Goal: Information Seeking & Learning: Learn about a topic

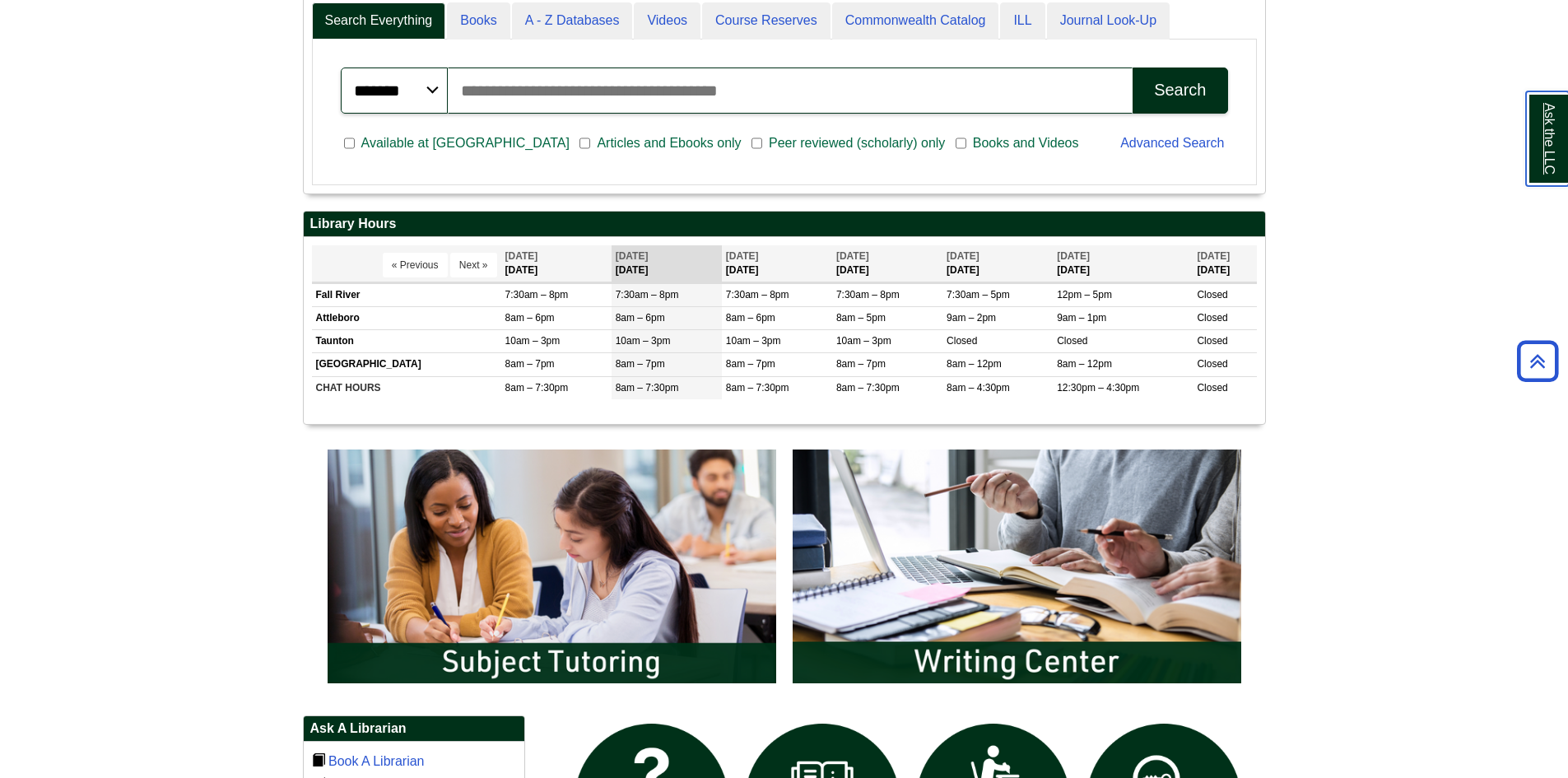
scroll to position [576, 0]
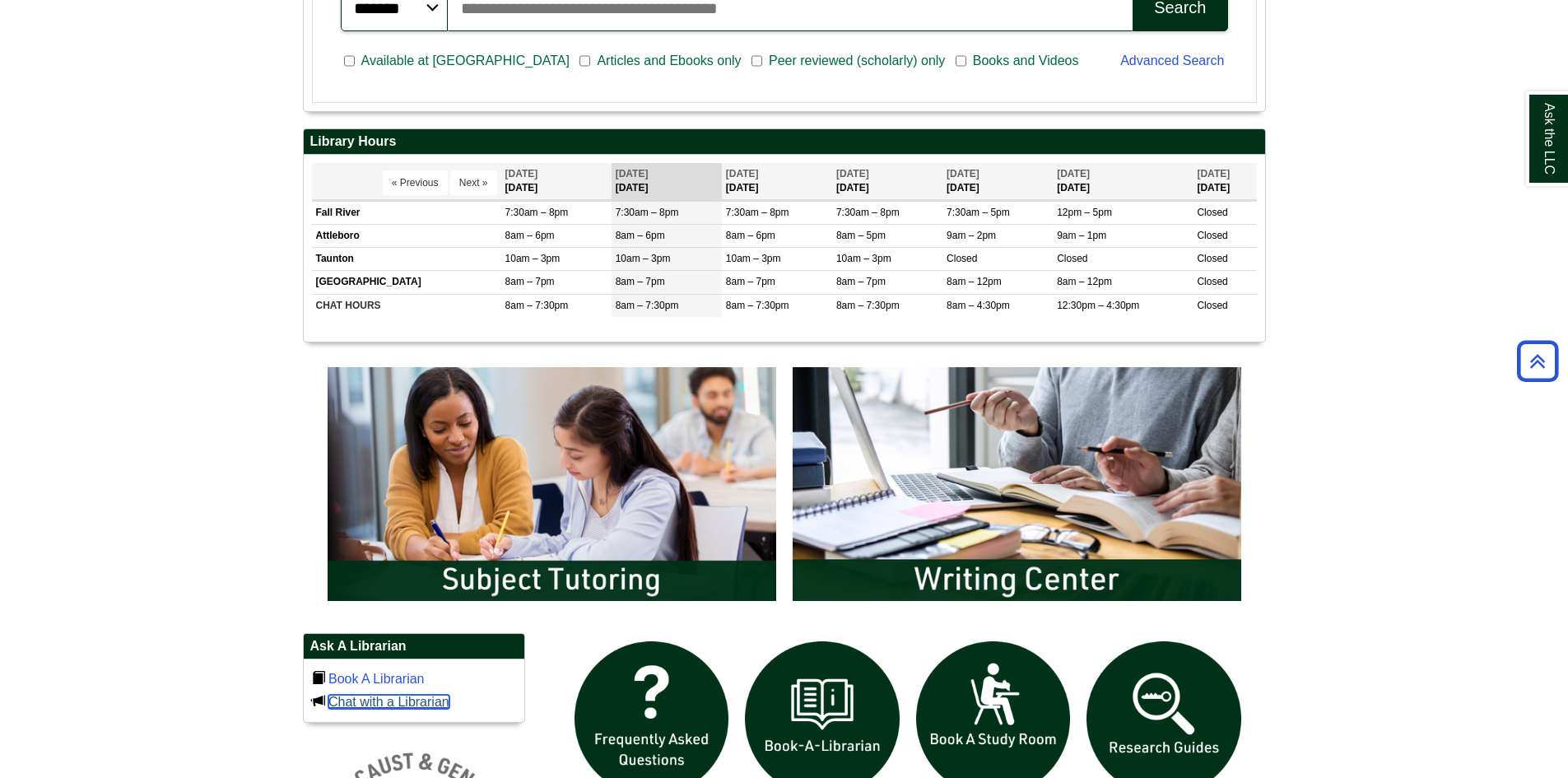
click at [394, 703] on link "Chat with a Librarian" at bounding box center [388, 702] width 121 height 14
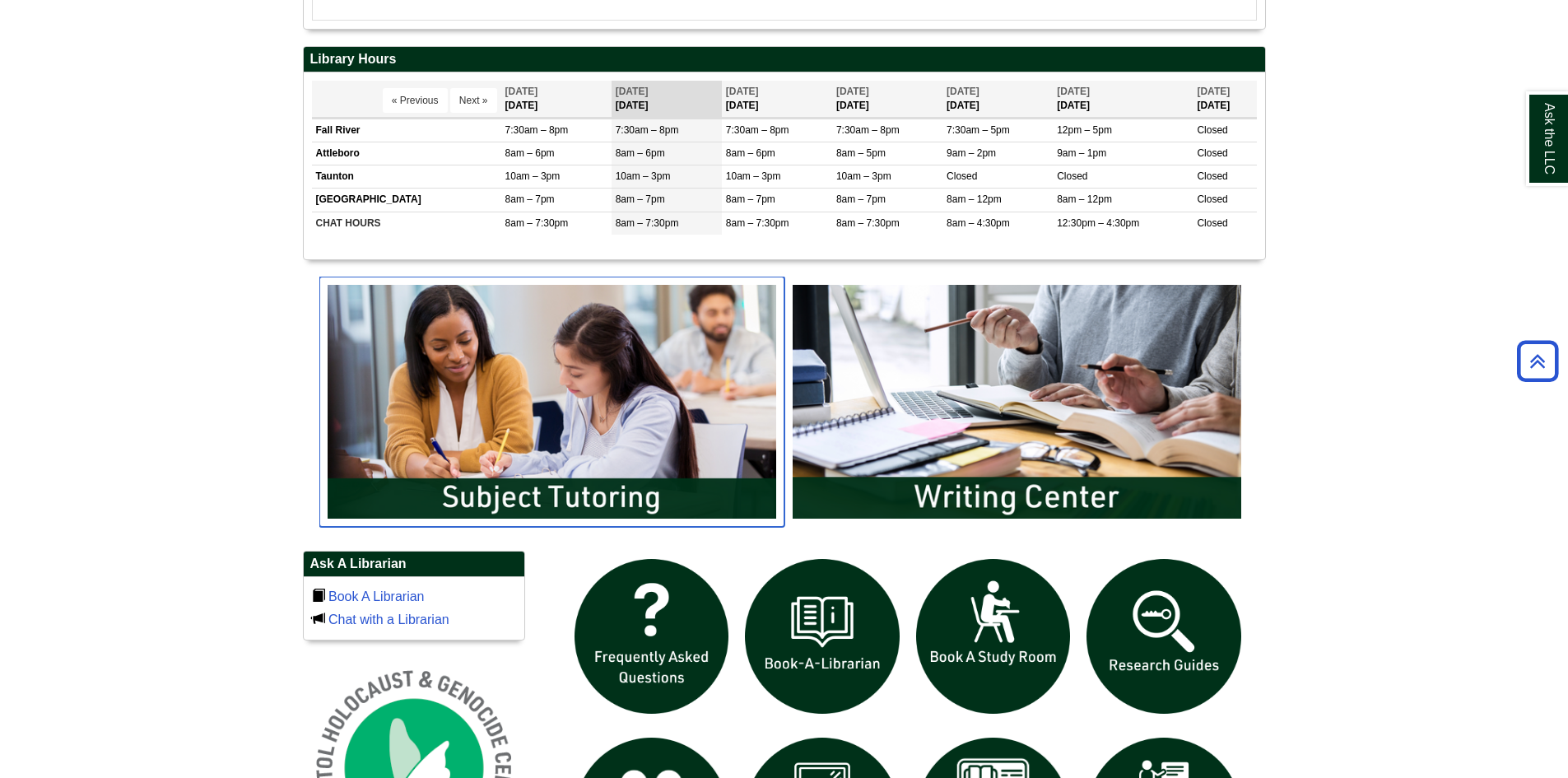
click at [599, 334] on img "slideshow" at bounding box center [552, 401] width 465 height 250
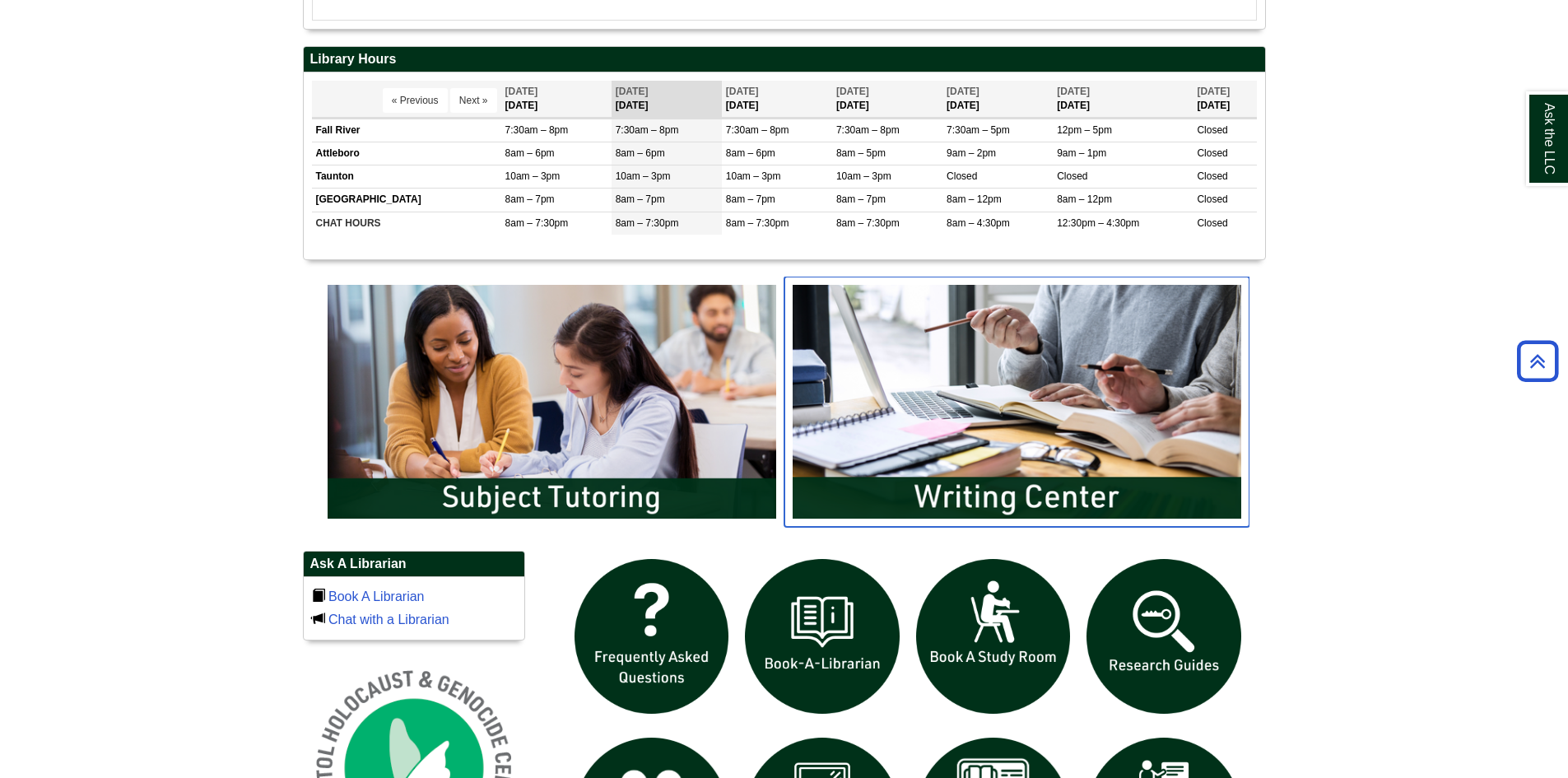
click at [1041, 355] on img "slideshow" at bounding box center [1016, 401] width 465 height 250
click at [1298, 328] on body "Skip to Main Content Toggle navigation Home Access Services Access Services Pol…" at bounding box center [784, 393] width 1568 height 2104
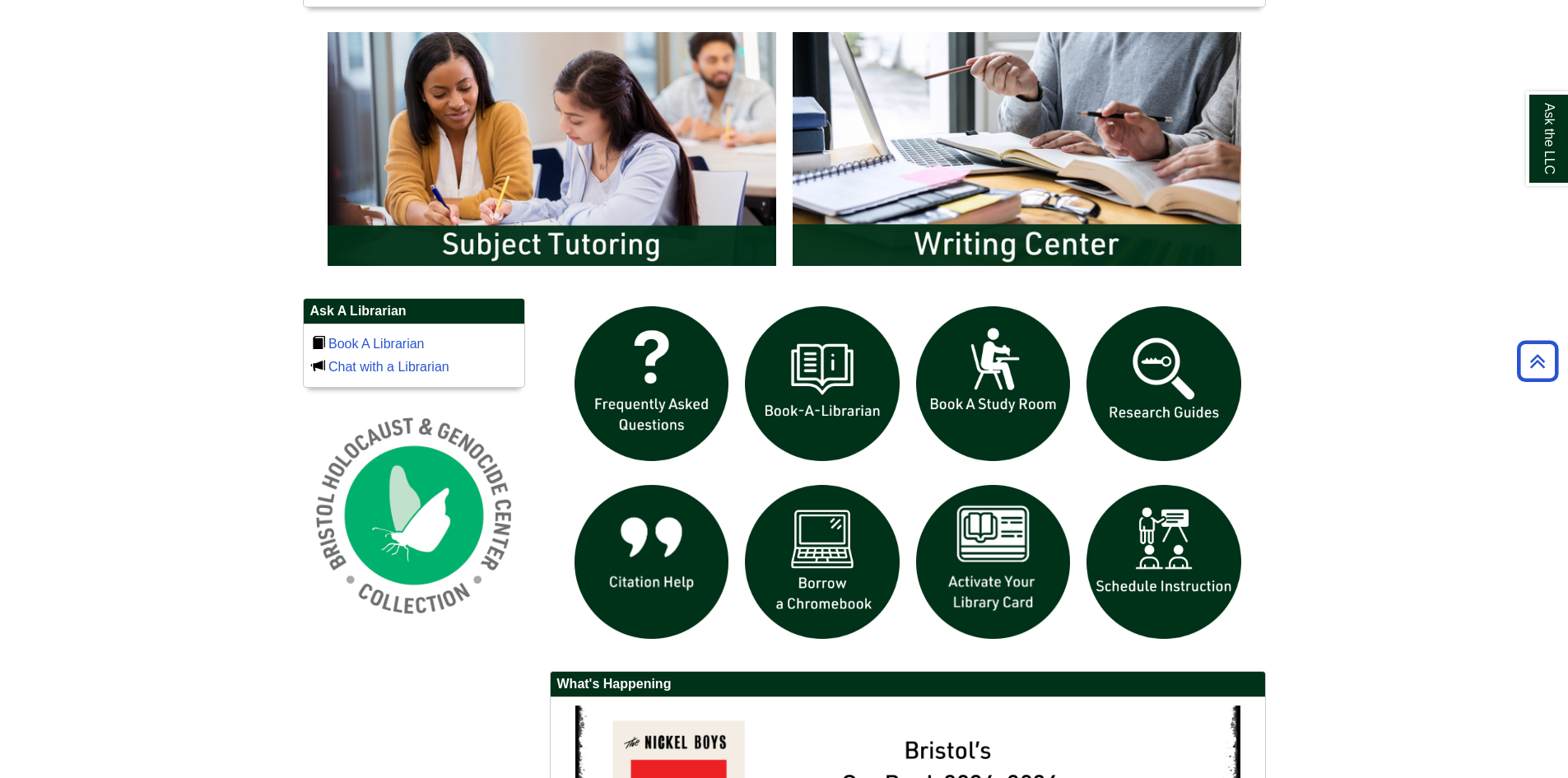
scroll to position [988, 0]
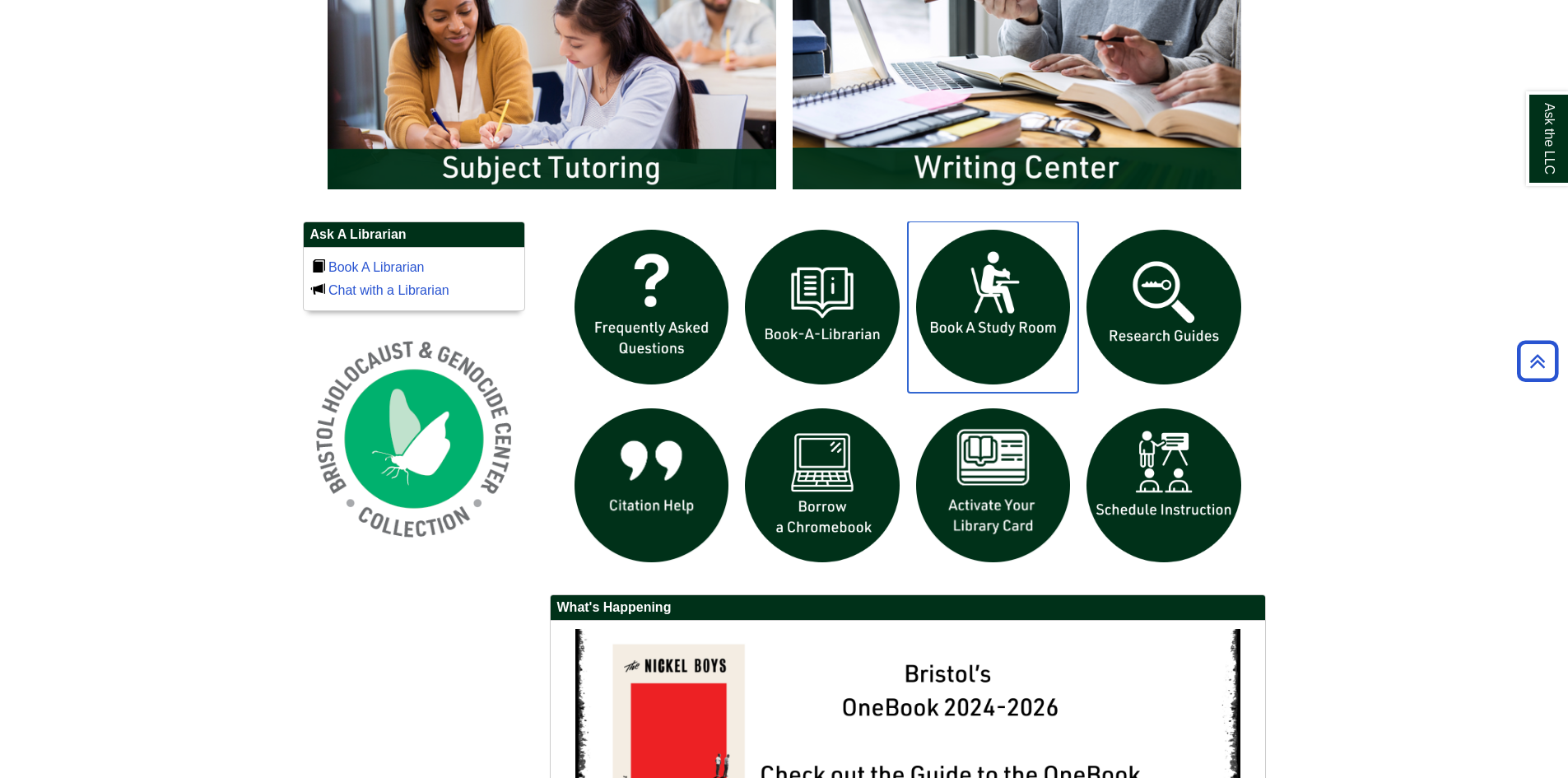
click at [1011, 315] on img "slideshow" at bounding box center [993, 307] width 171 height 171
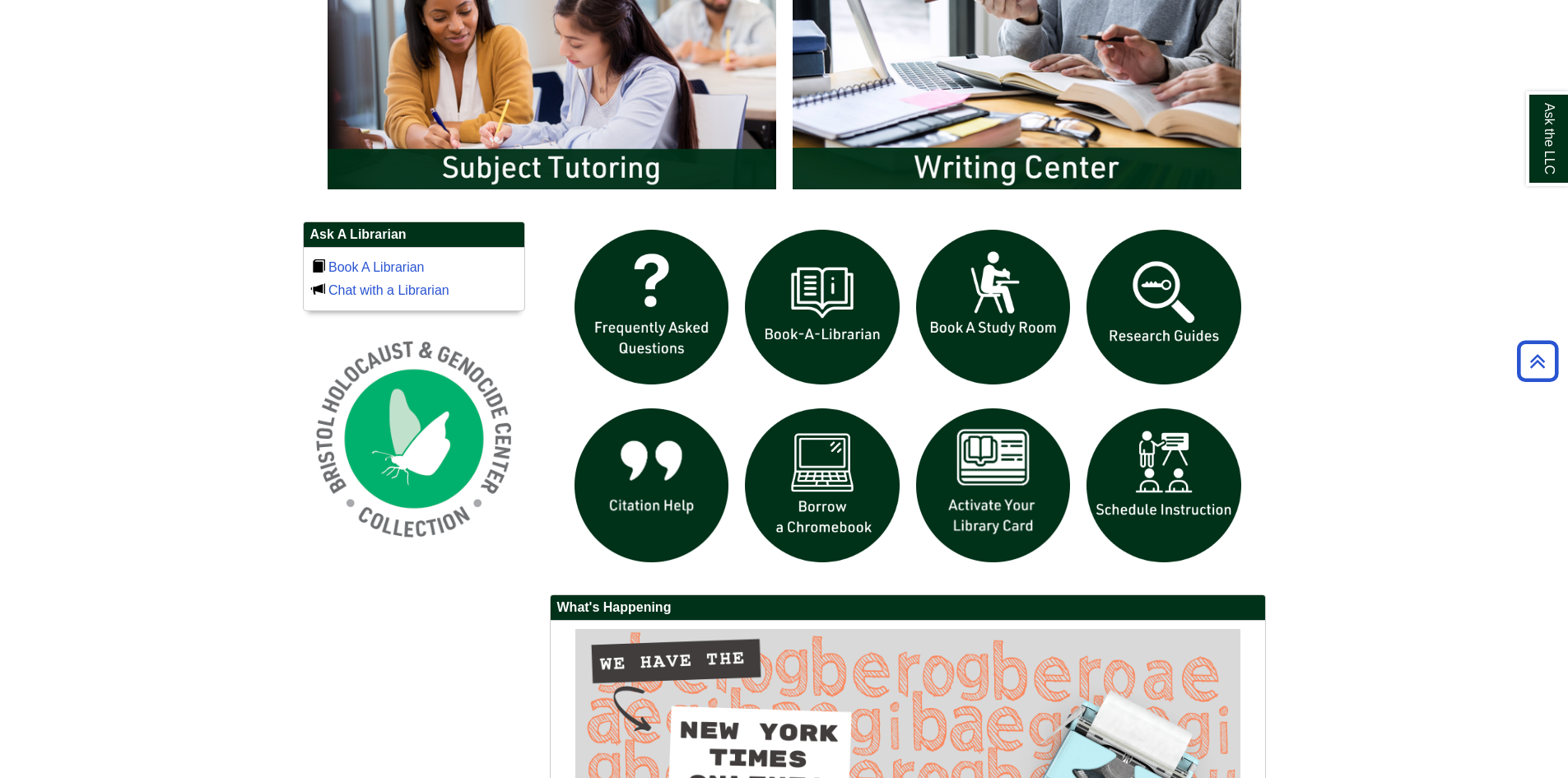
click at [1443, 180] on body "Skip to Main Content Toggle navigation Home Access Services Access Services Pol…" at bounding box center [784, 64] width 1568 height 2104
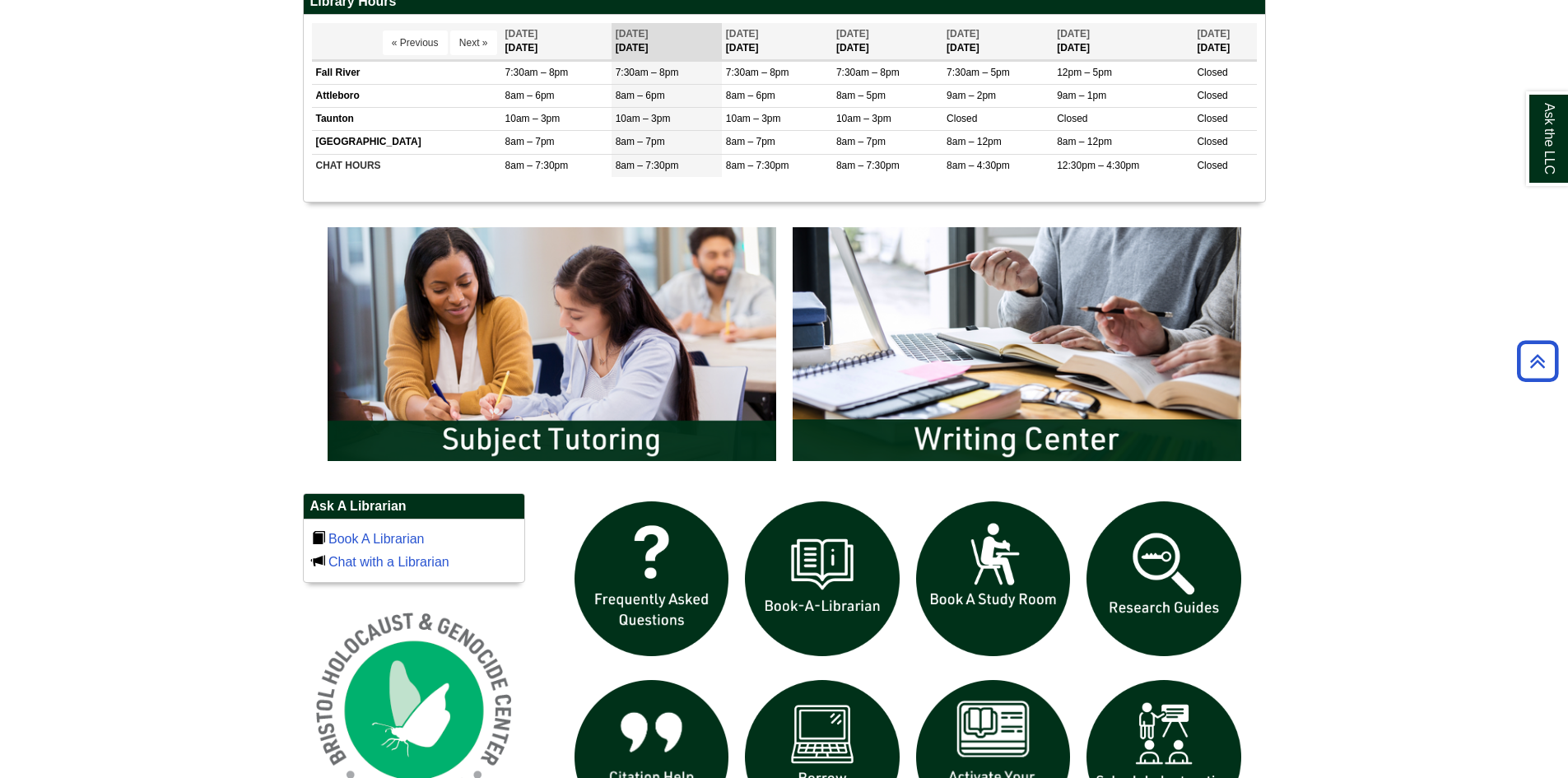
scroll to position [741, 0]
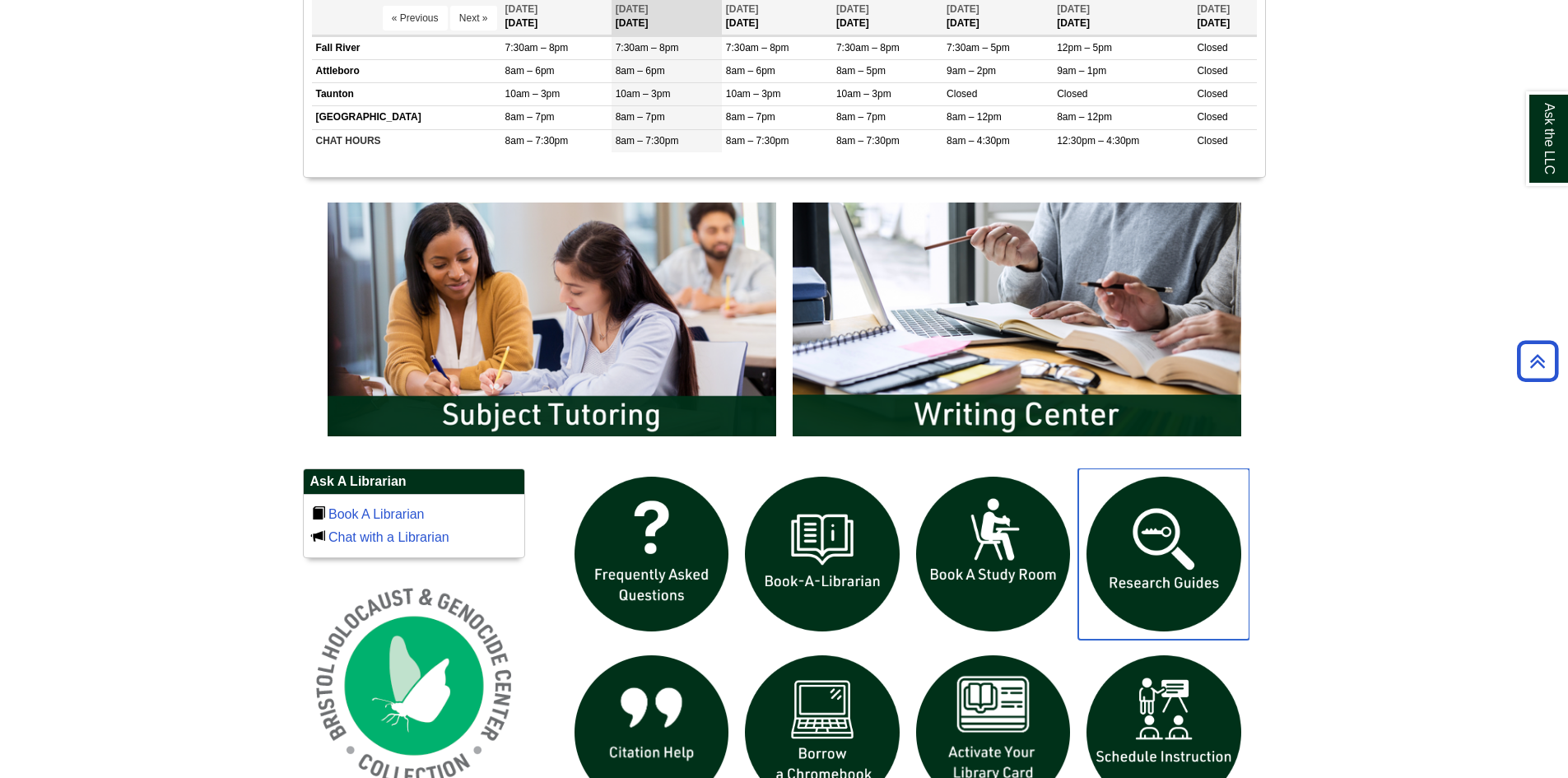
click at [1180, 533] on img "slideshow" at bounding box center [1163, 554] width 171 height 171
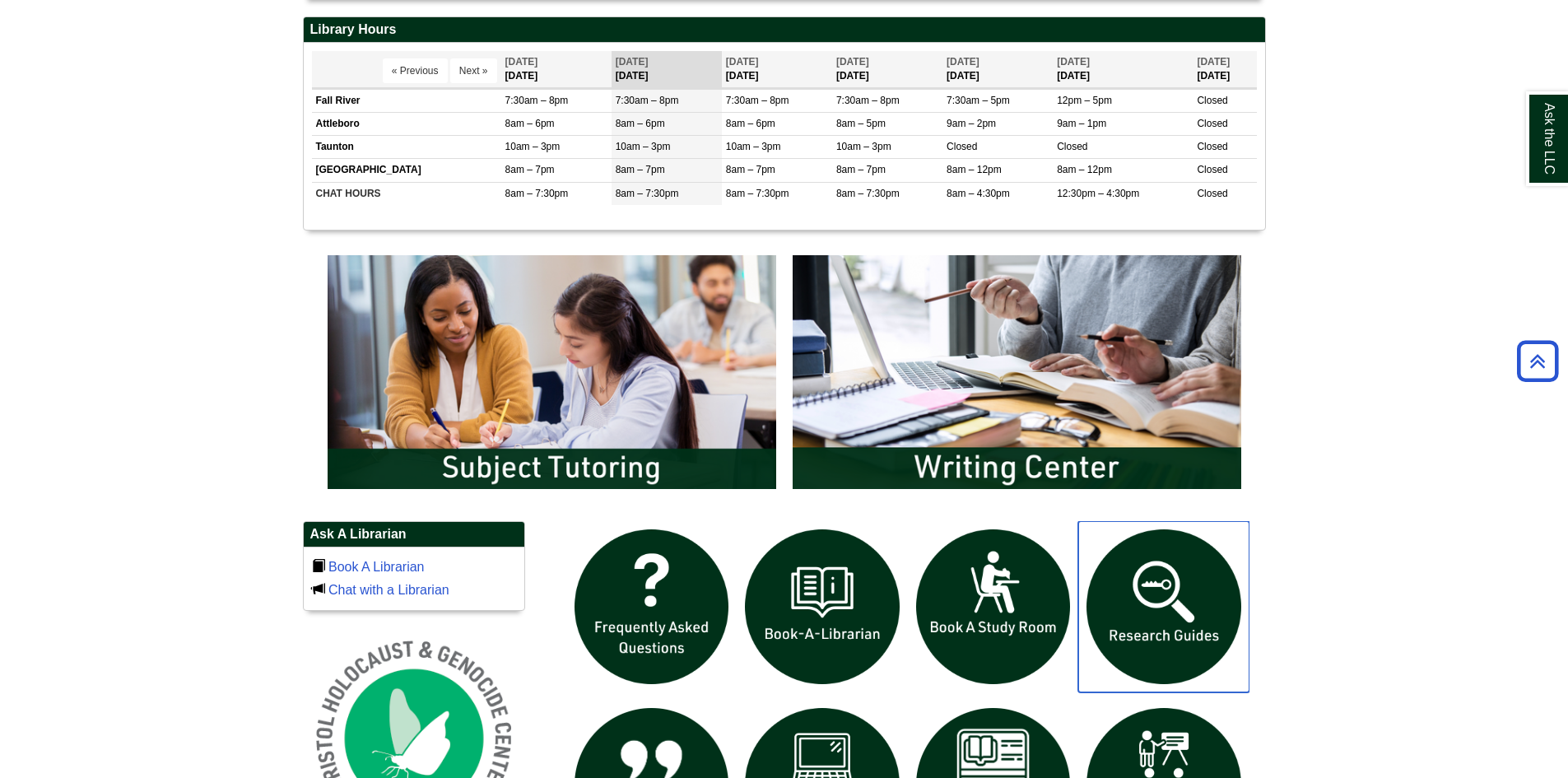
scroll to position [659, 0]
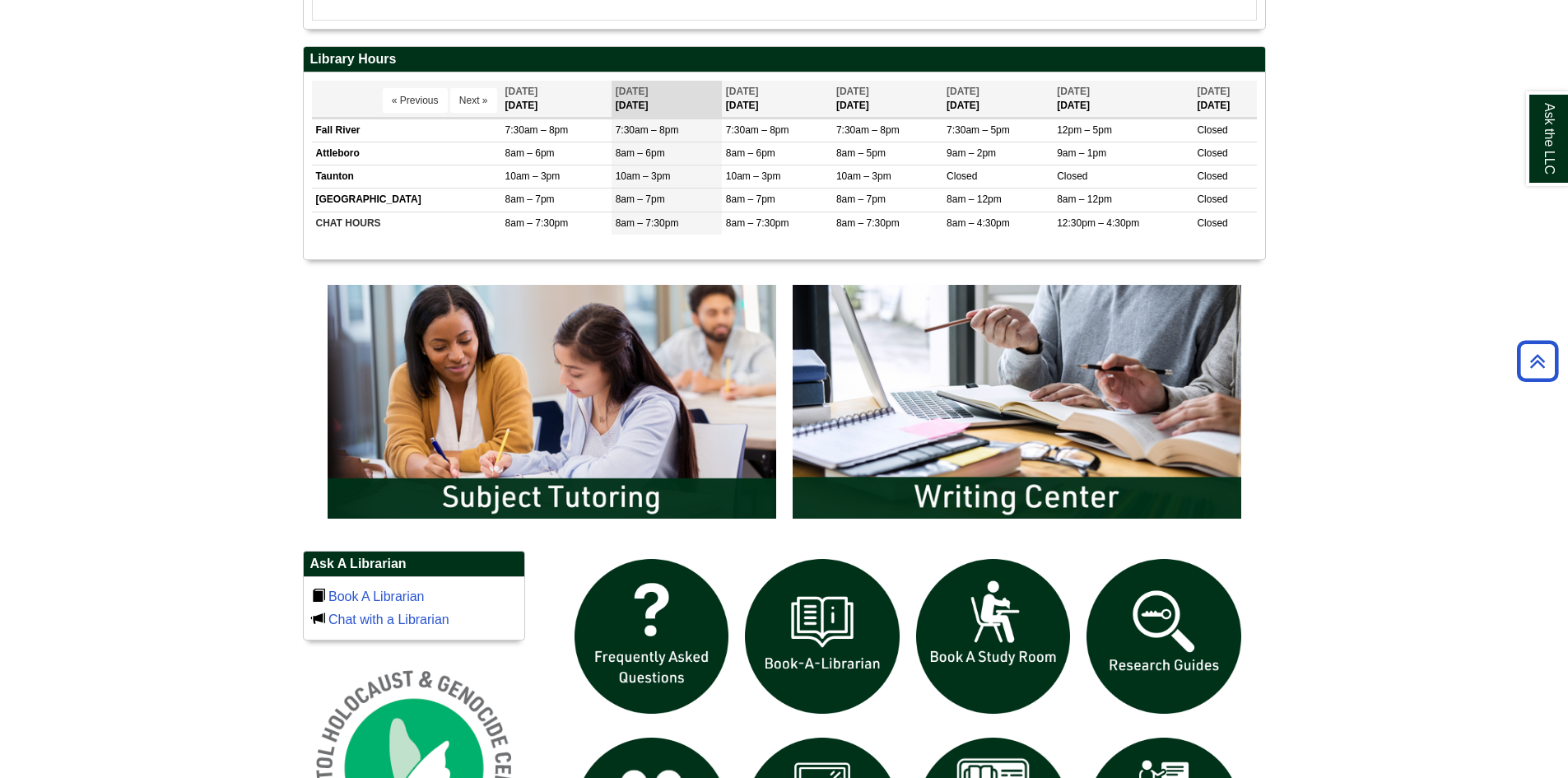
click at [1387, 437] on body "Skip to Main Content Toggle navigation Home Access Services Access Services Pol…" at bounding box center [784, 393] width 1568 height 2104
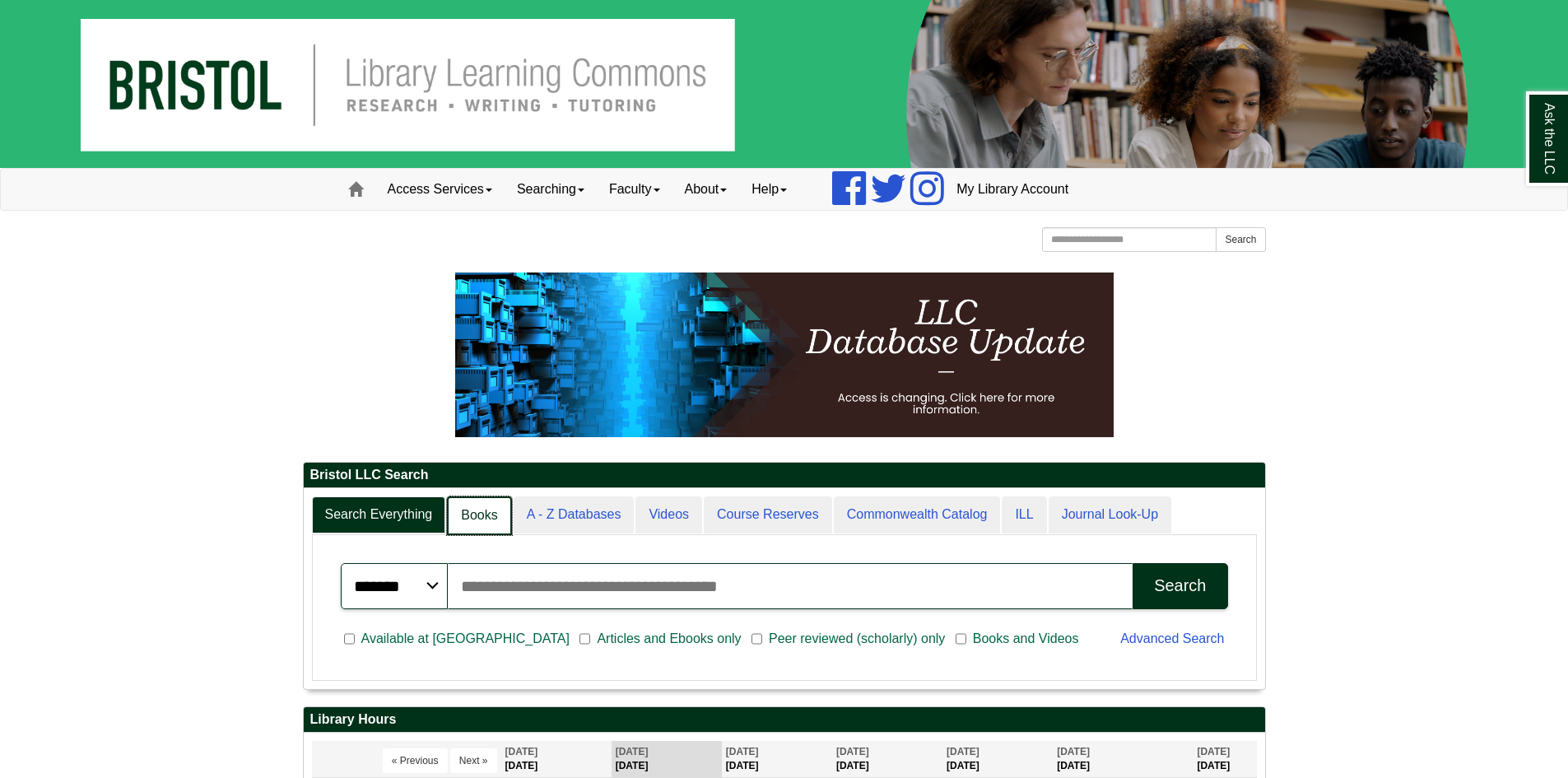
scroll to position [8, 8]
click at [480, 513] on link "Books" at bounding box center [479, 515] width 65 height 39
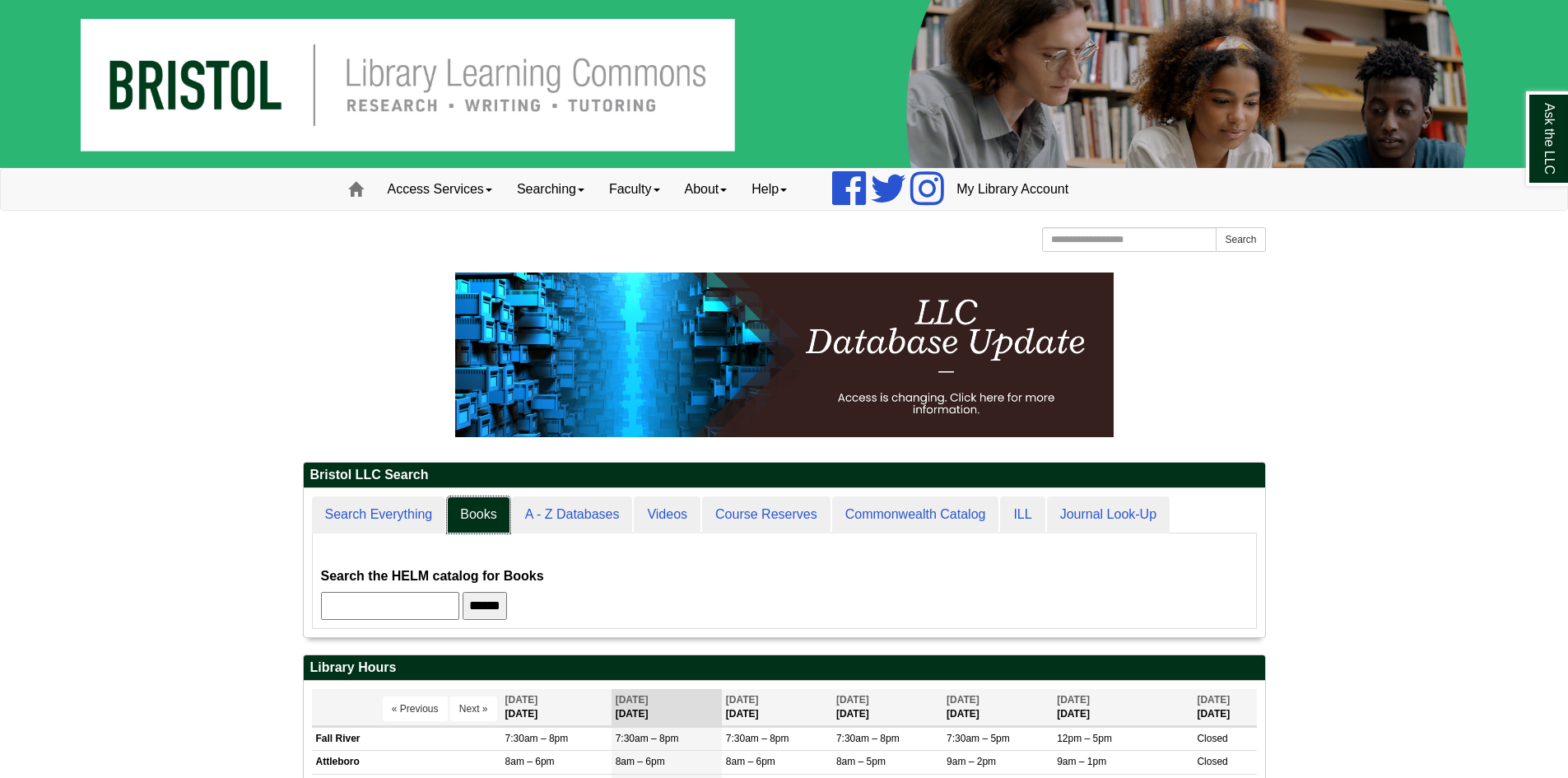
scroll to position [149, 962]
click at [459, 608] on input "text" at bounding box center [390, 606] width 138 height 28
type input "********"
click at [463, 592] on input "******" at bounding box center [485, 606] width 45 height 28
click at [1266, 337] on div "Bristol LLC Search Search Everything Books A - Z Databases Videos Course Reserv…" at bounding box center [784, 716] width 988 height 887
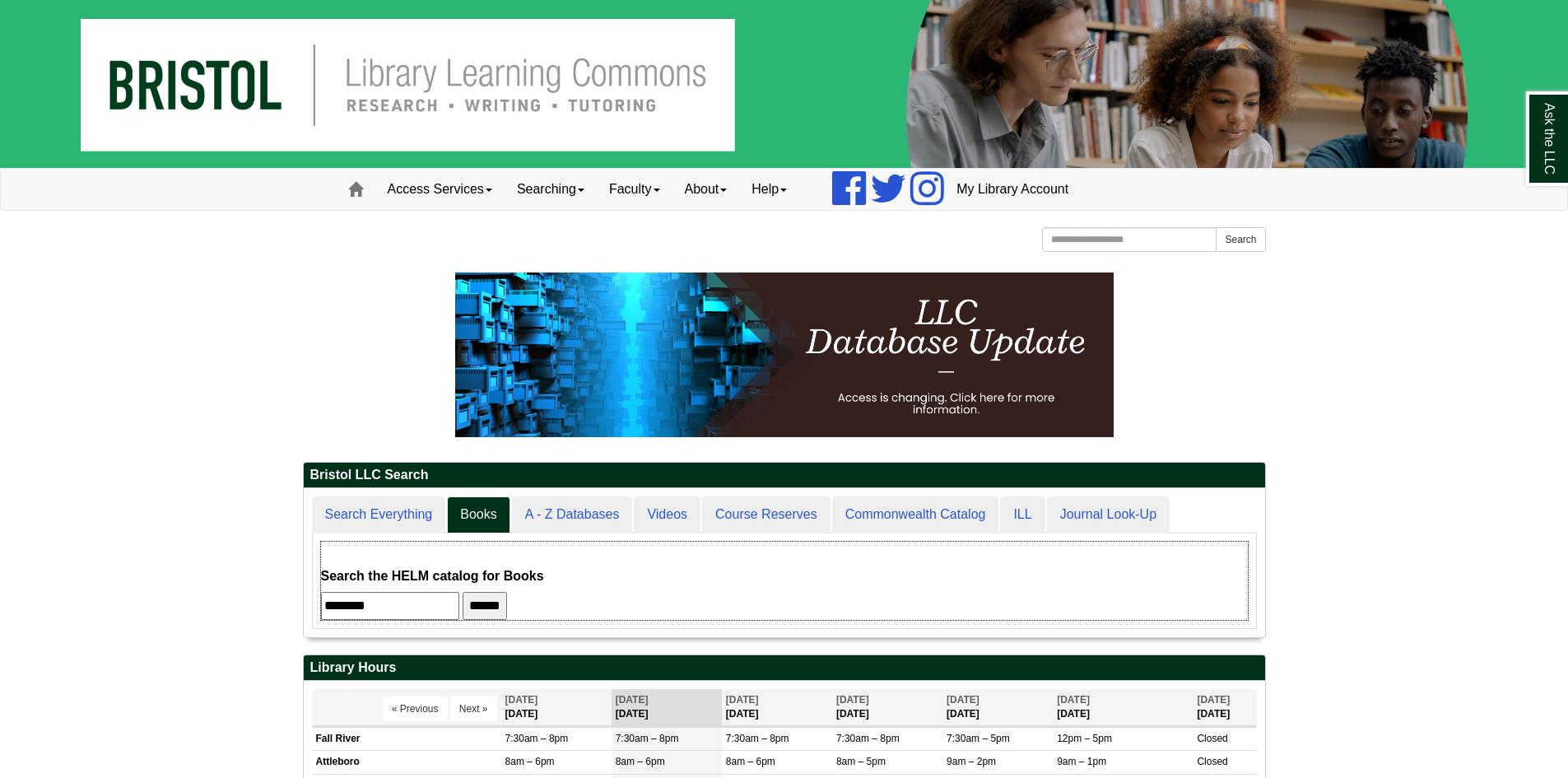
click at [553, 557] on div "Search the HELM catalog for Books ******** ******" at bounding box center [784, 581] width 927 height 78
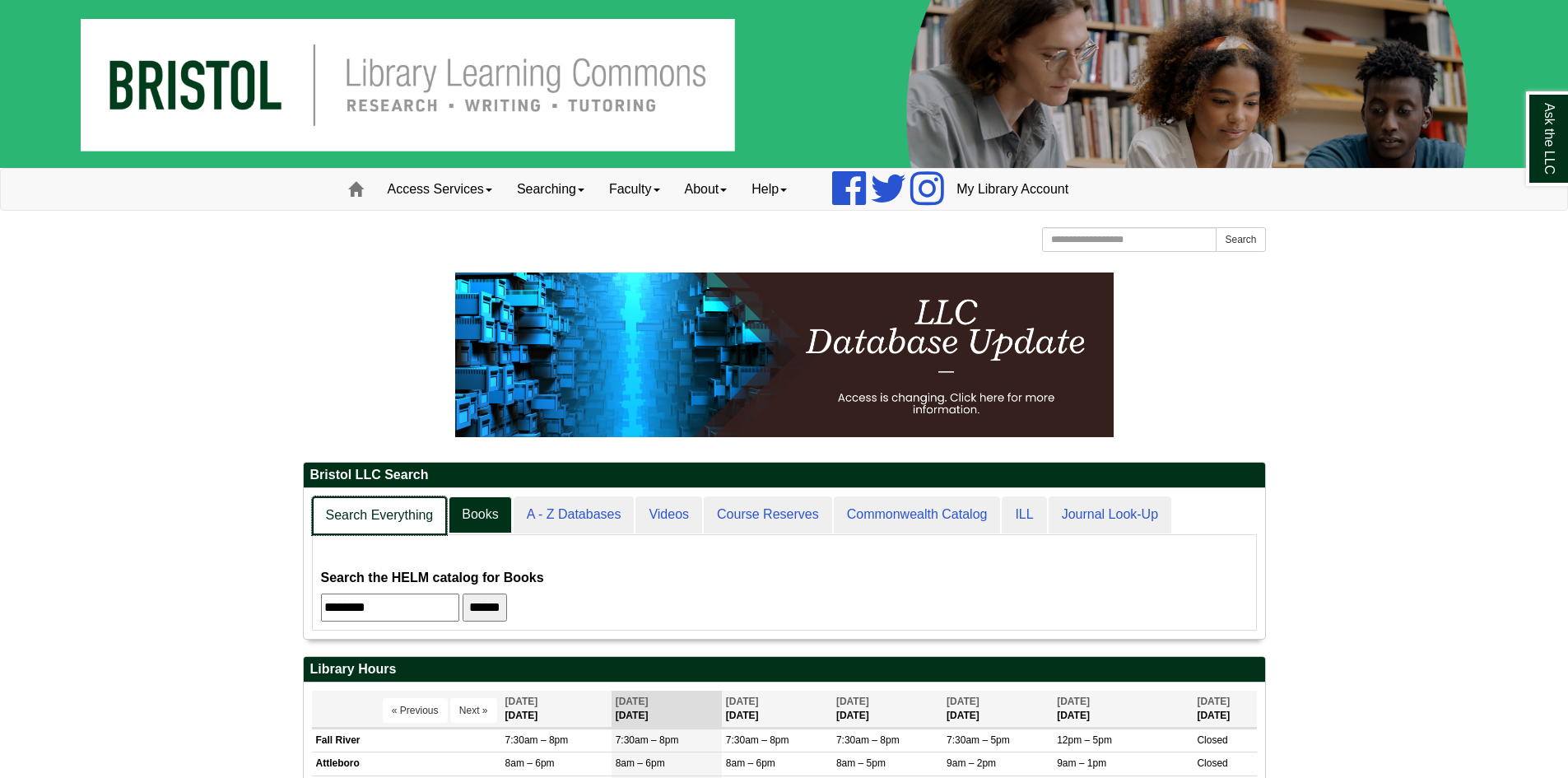
scroll to position [151, 962]
click at [353, 503] on link "Search Everything" at bounding box center [379, 515] width 135 height 39
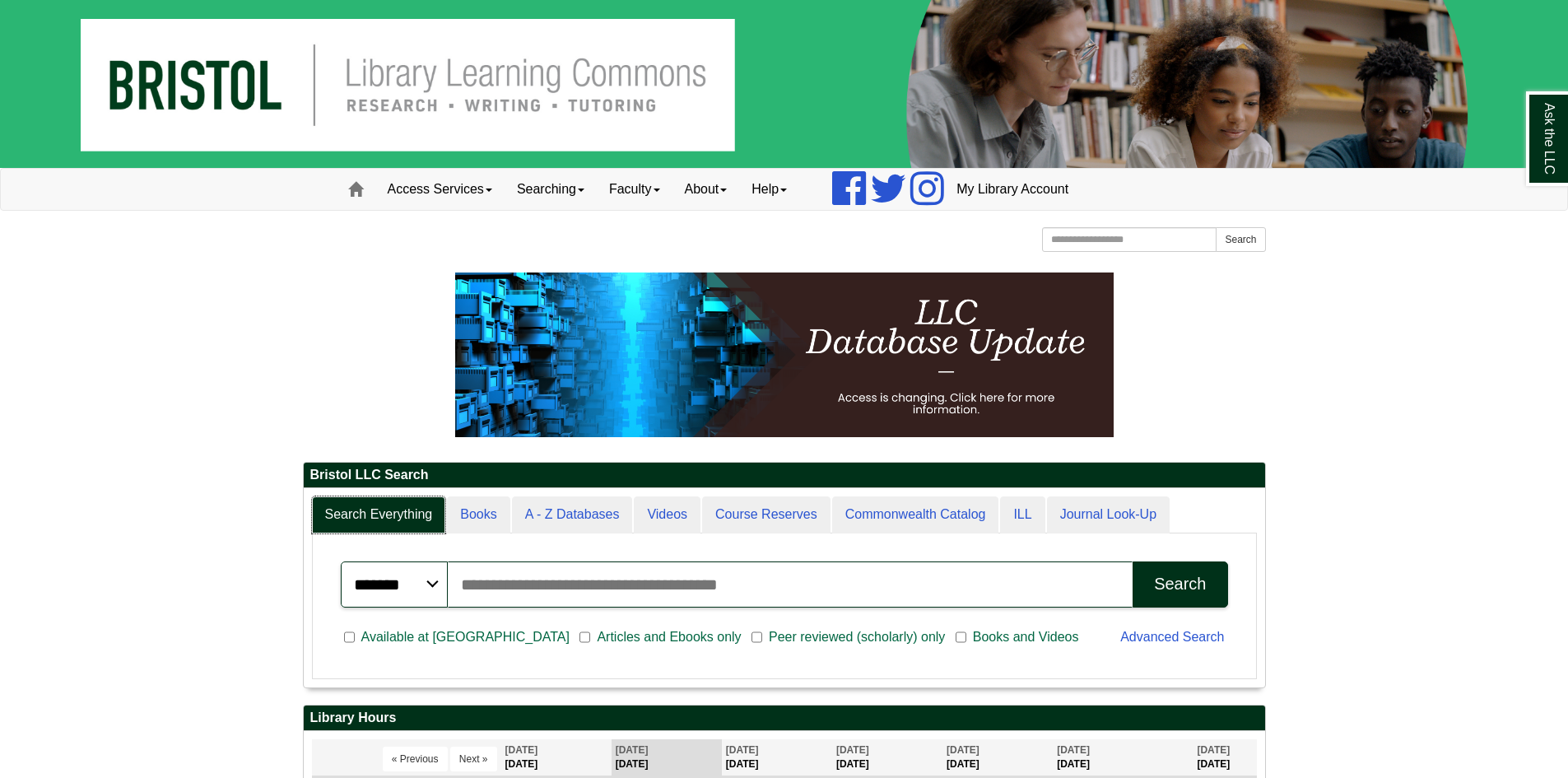
scroll to position [198, 962]
click at [471, 573] on input "Search articles, books, journals & more" at bounding box center [790, 584] width 685 height 46
type input "**********"
click at [1132, 562] on button "Search" at bounding box center [1180, 584] width 95 height 46
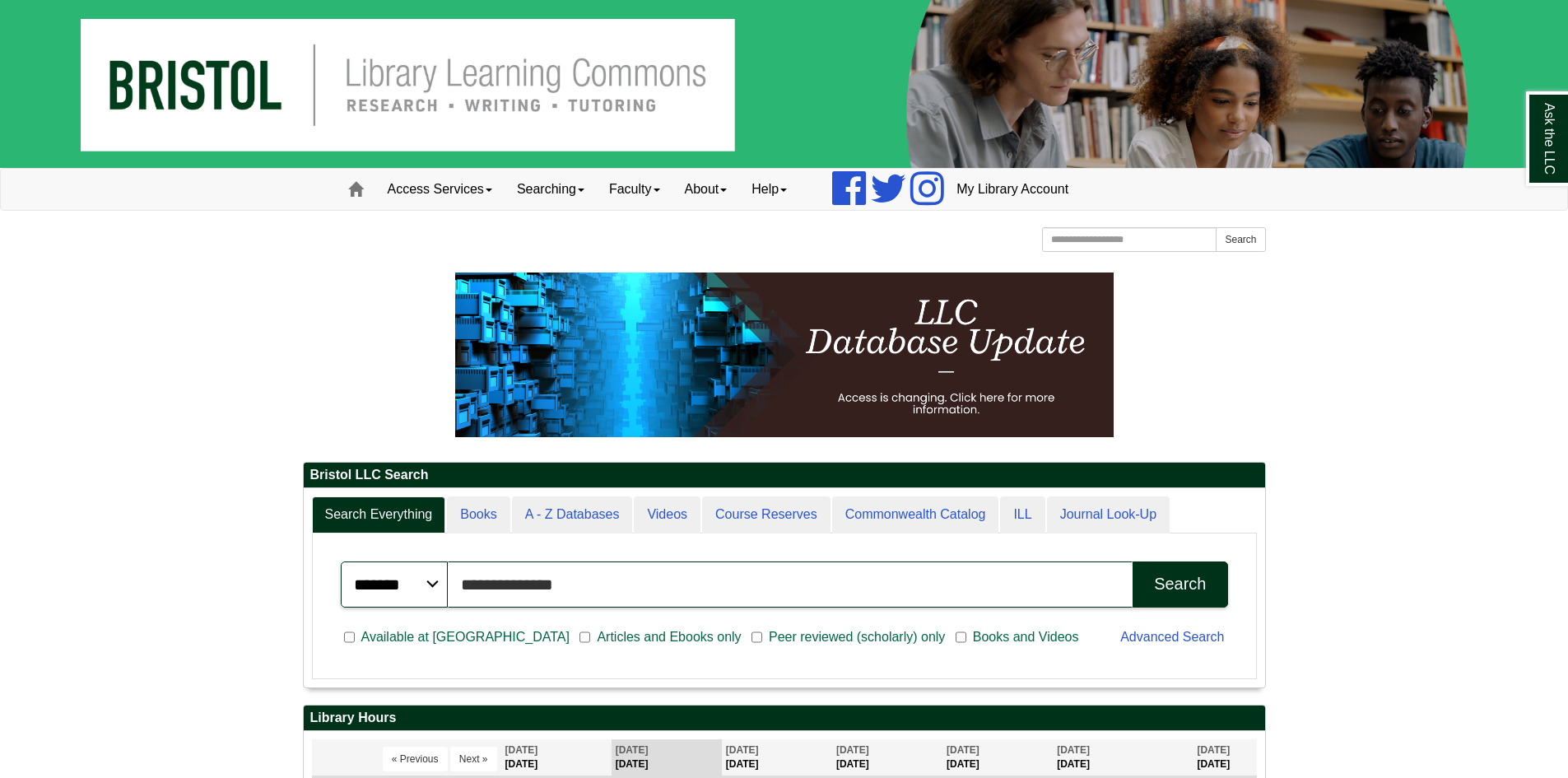
drag, startPoint x: 632, startPoint y: 597, endPoint x: 453, endPoint y: 589, distance: 179.2
click at [453, 589] on input "**********" at bounding box center [790, 584] width 685 height 46
click at [971, 583] on input "Search articles, books, journals & more" at bounding box center [790, 584] width 685 height 46
type input "*"
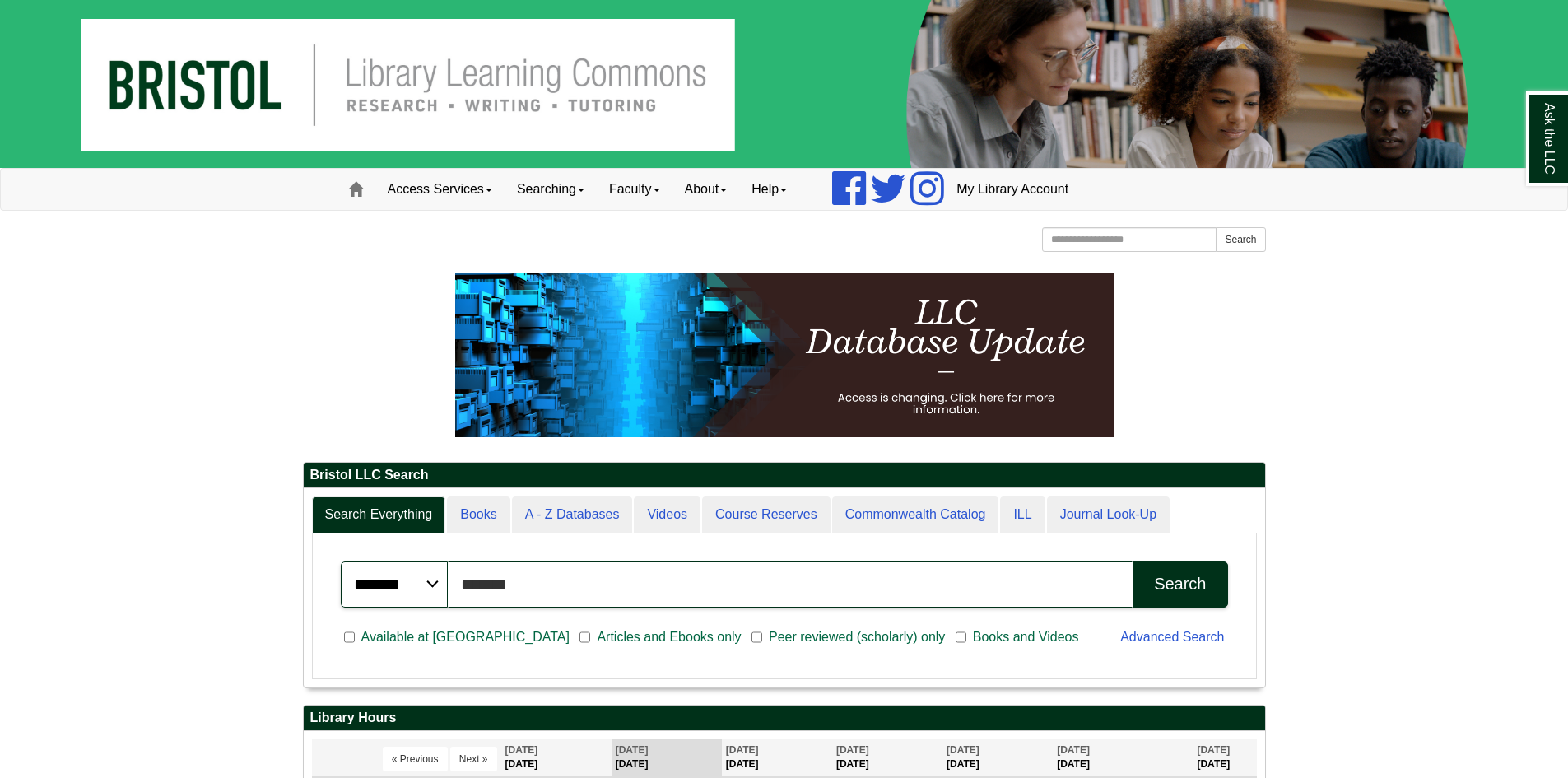
type input "******"
click at [1132, 562] on button "Search" at bounding box center [1180, 584] width 95 height 46
drag, startPoint x: 580, startPoint y: 573, endPoint x: 441, endPoint y: 573, distance: 139.0
click at [441, 573] on div "******* ***** ****** Search articles, books, journals & more ****** Search" at bounding box center [784, 584] width 887 height 46
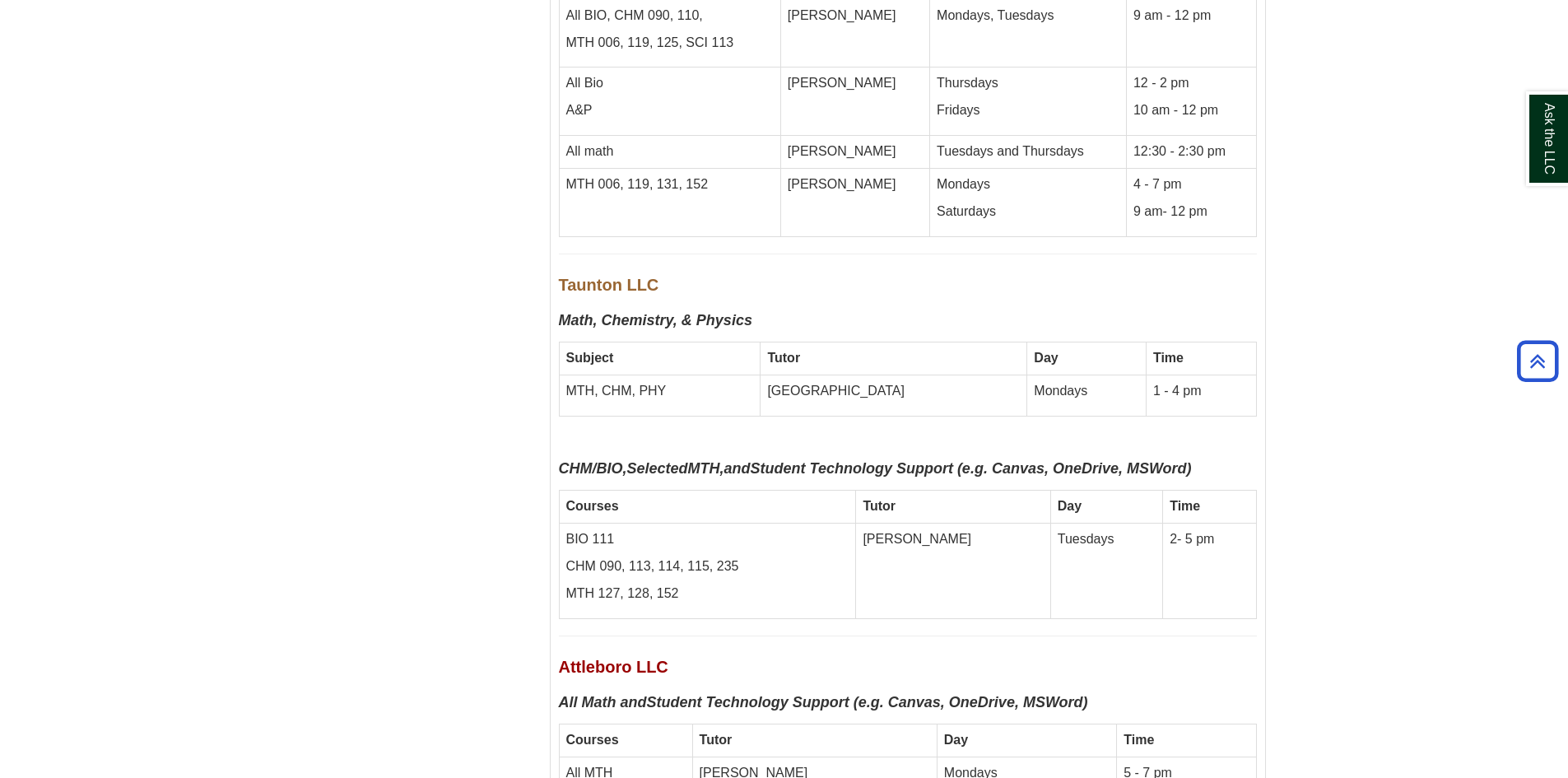
scroll to position [7409, 0]
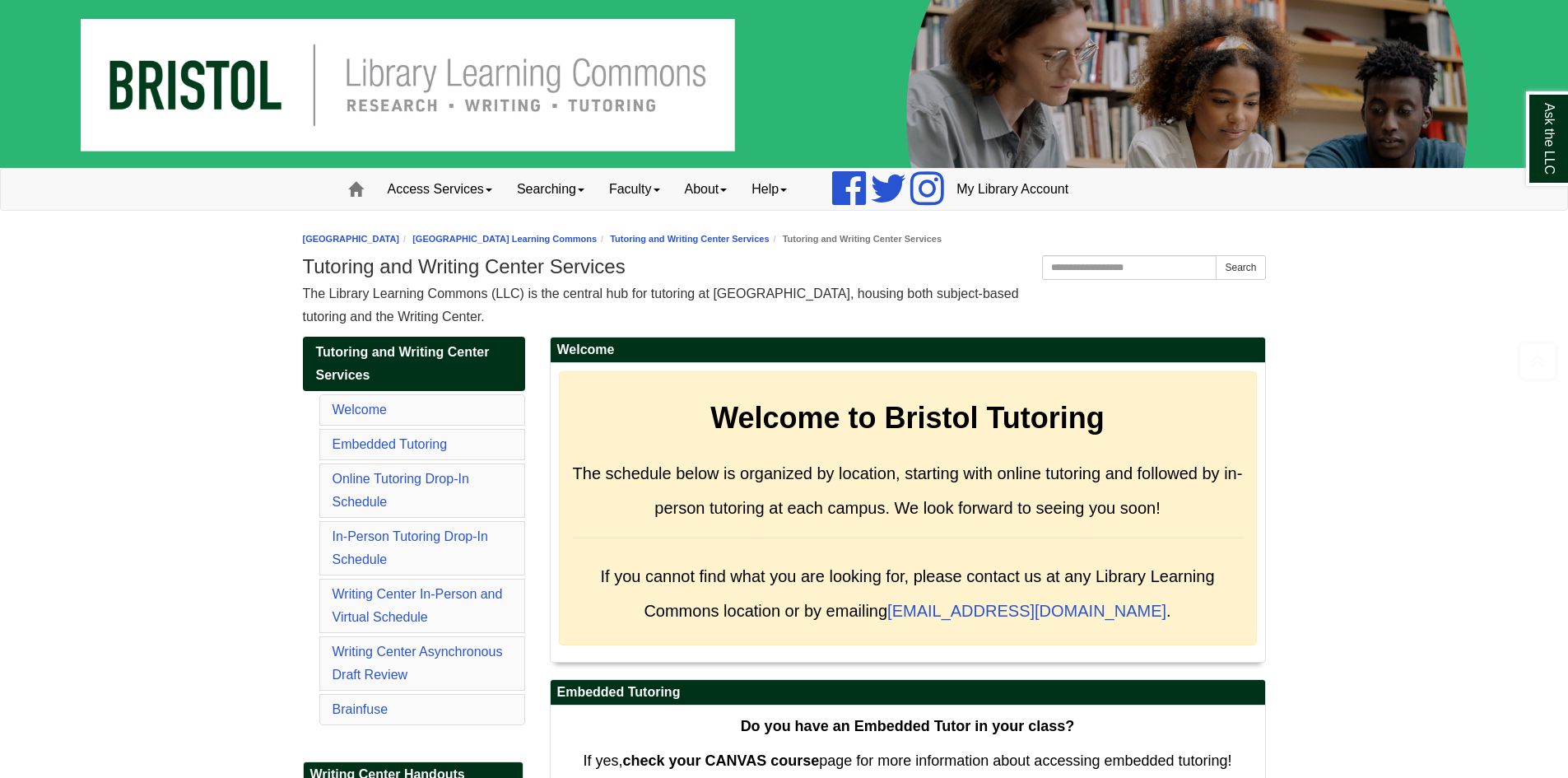
scroll to position [8452, 0]
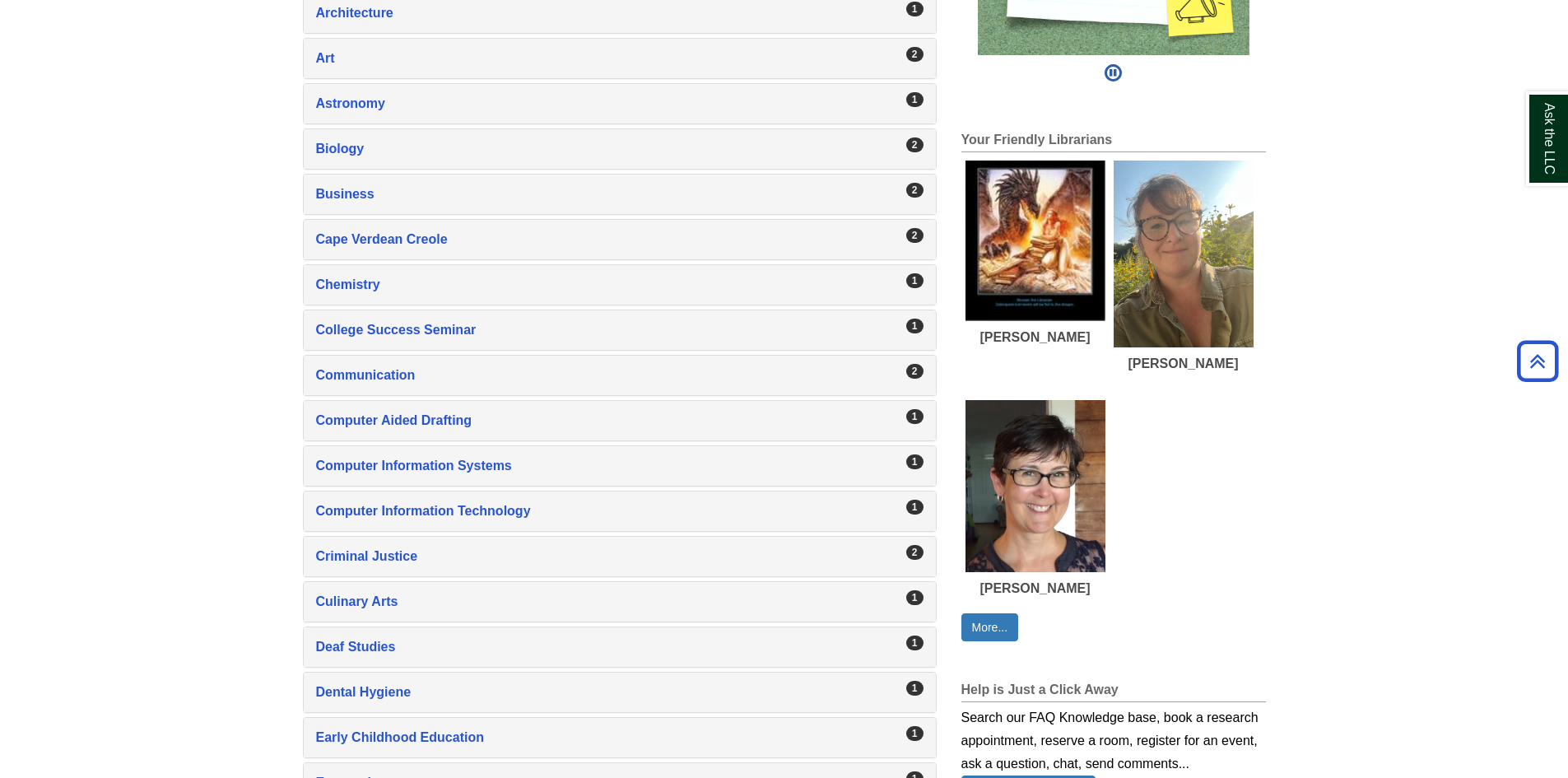
scroll to position [659, 0]
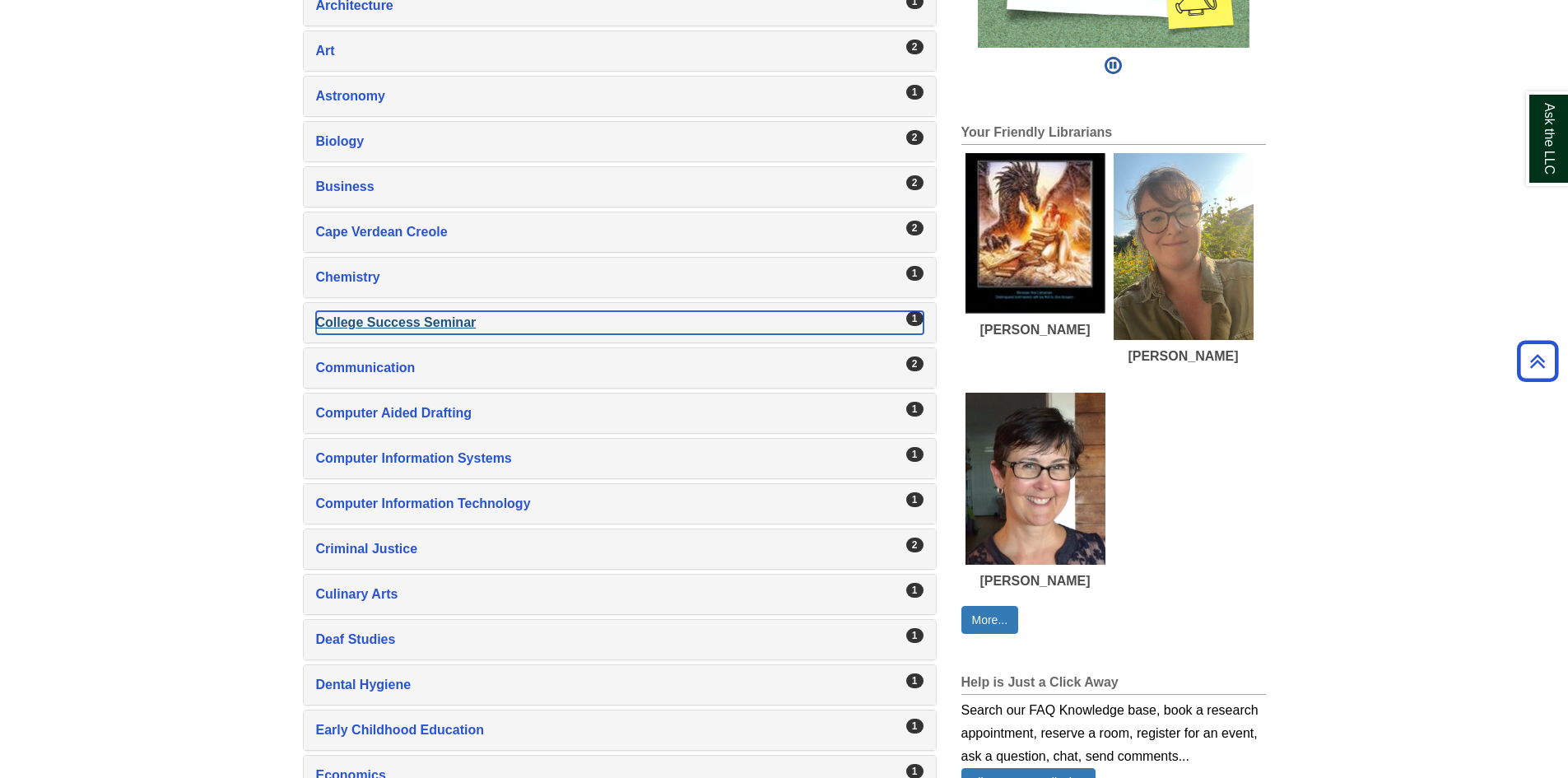
click at [431, 324] on div "College Success Seminar , 1 guides" at bounding box center [619, 323] width 607 height 23
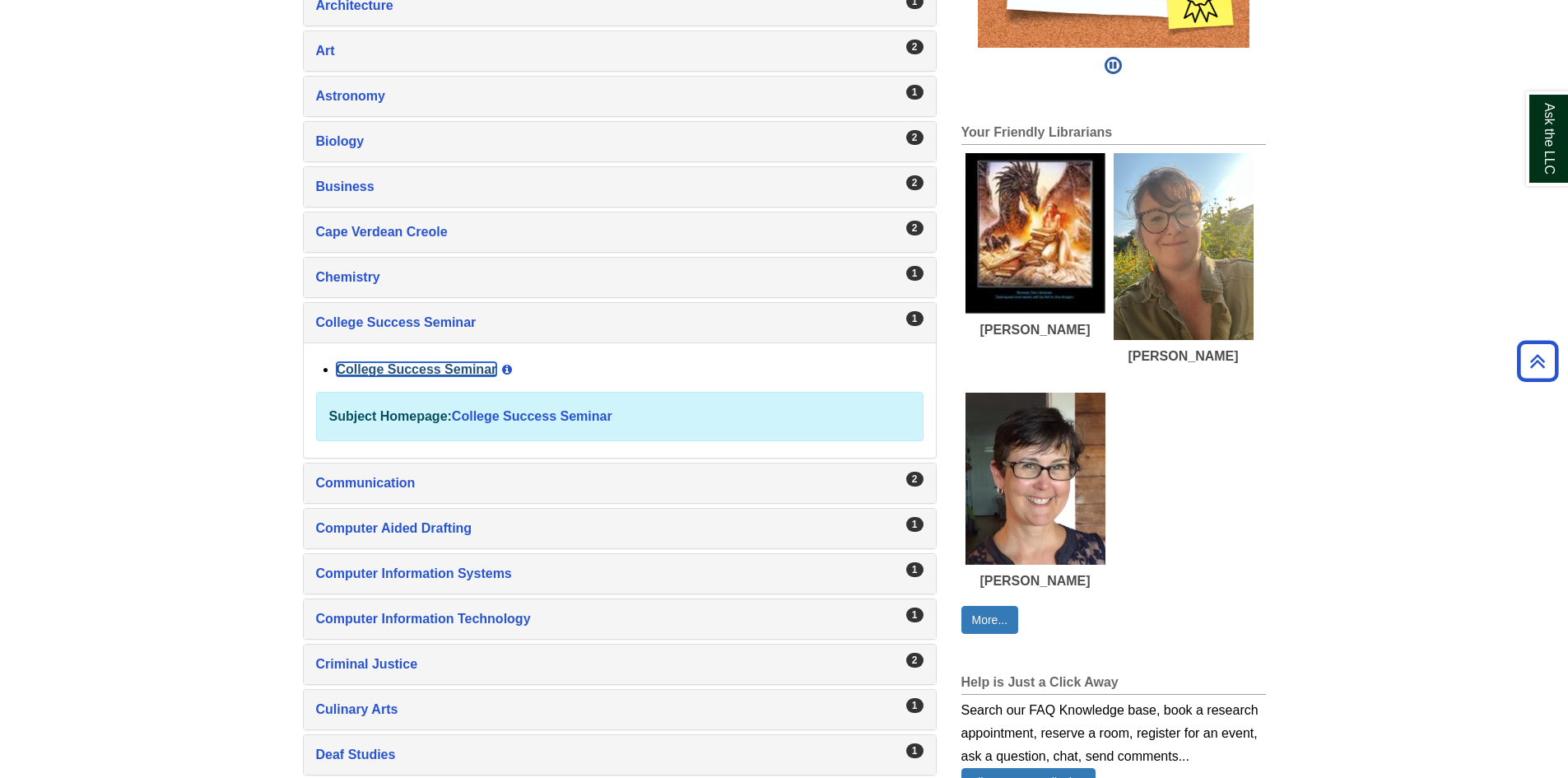
click at [442, 370] on link "College Success Seminar" at bounding box center [416, 370] width 161 height 14
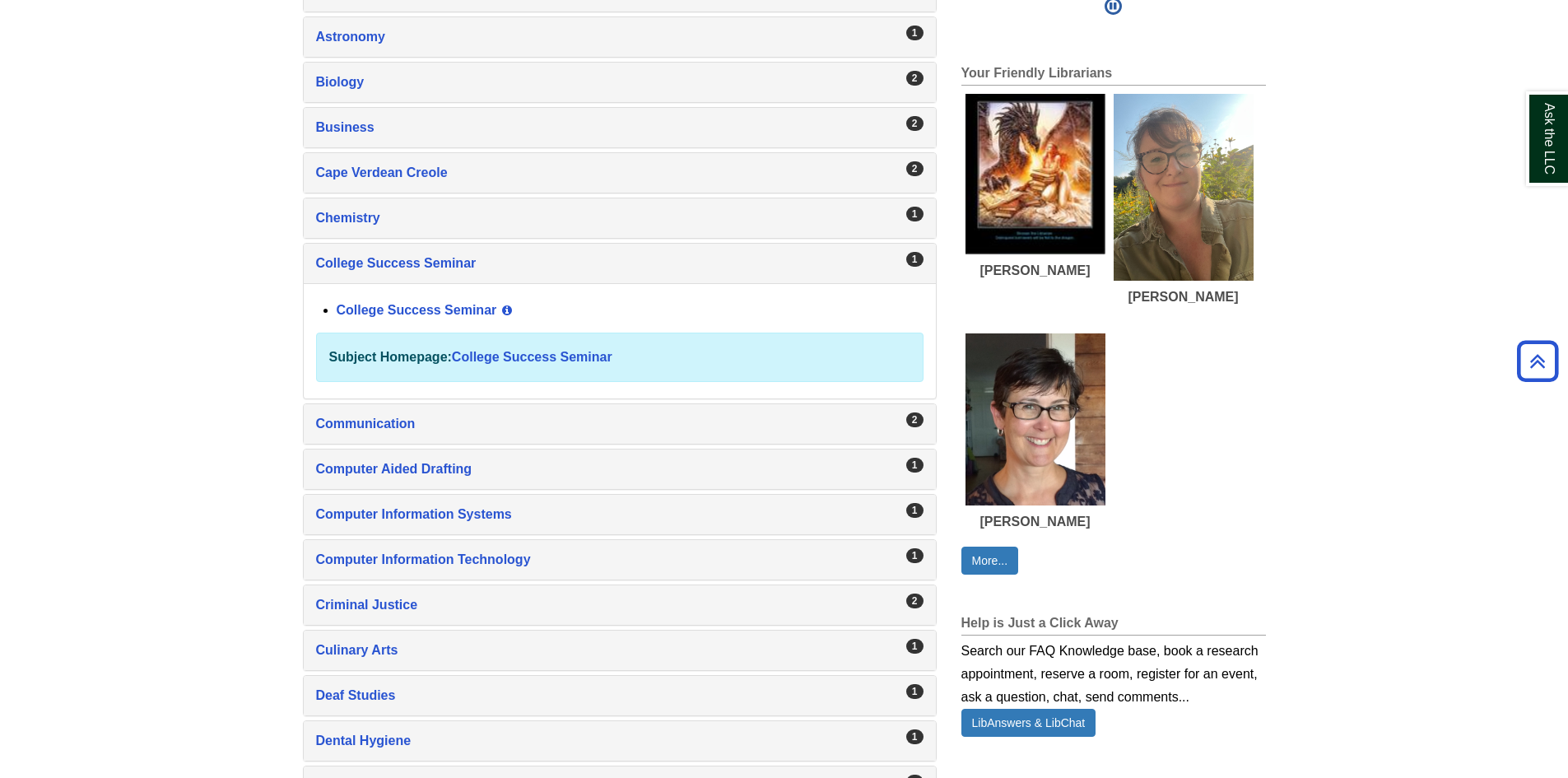
scroll to position [822, 0]
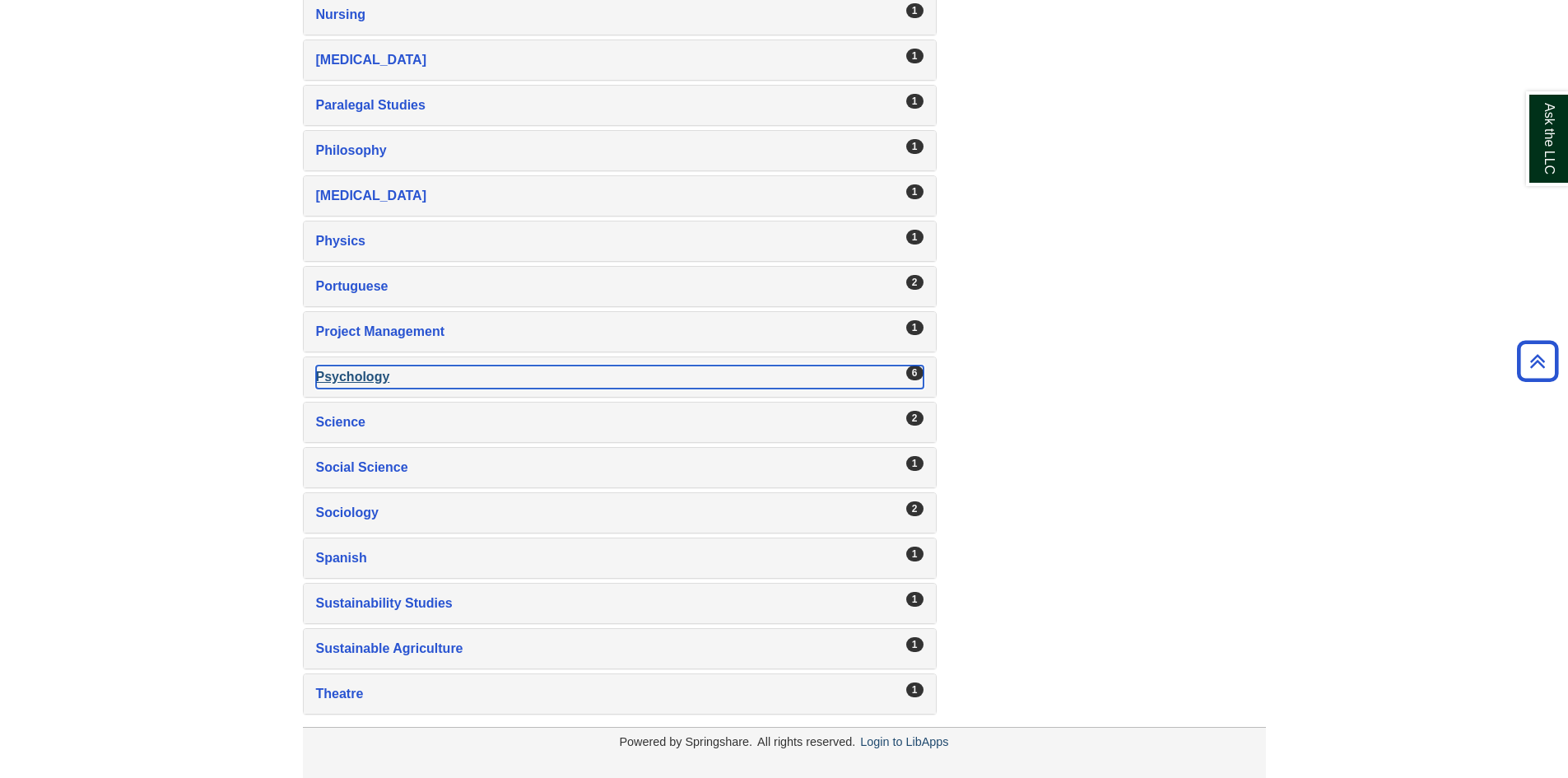
click at [357, 384] on div "Psychology , 6 guides" at bounding box center [619, 377] width 607 height 23
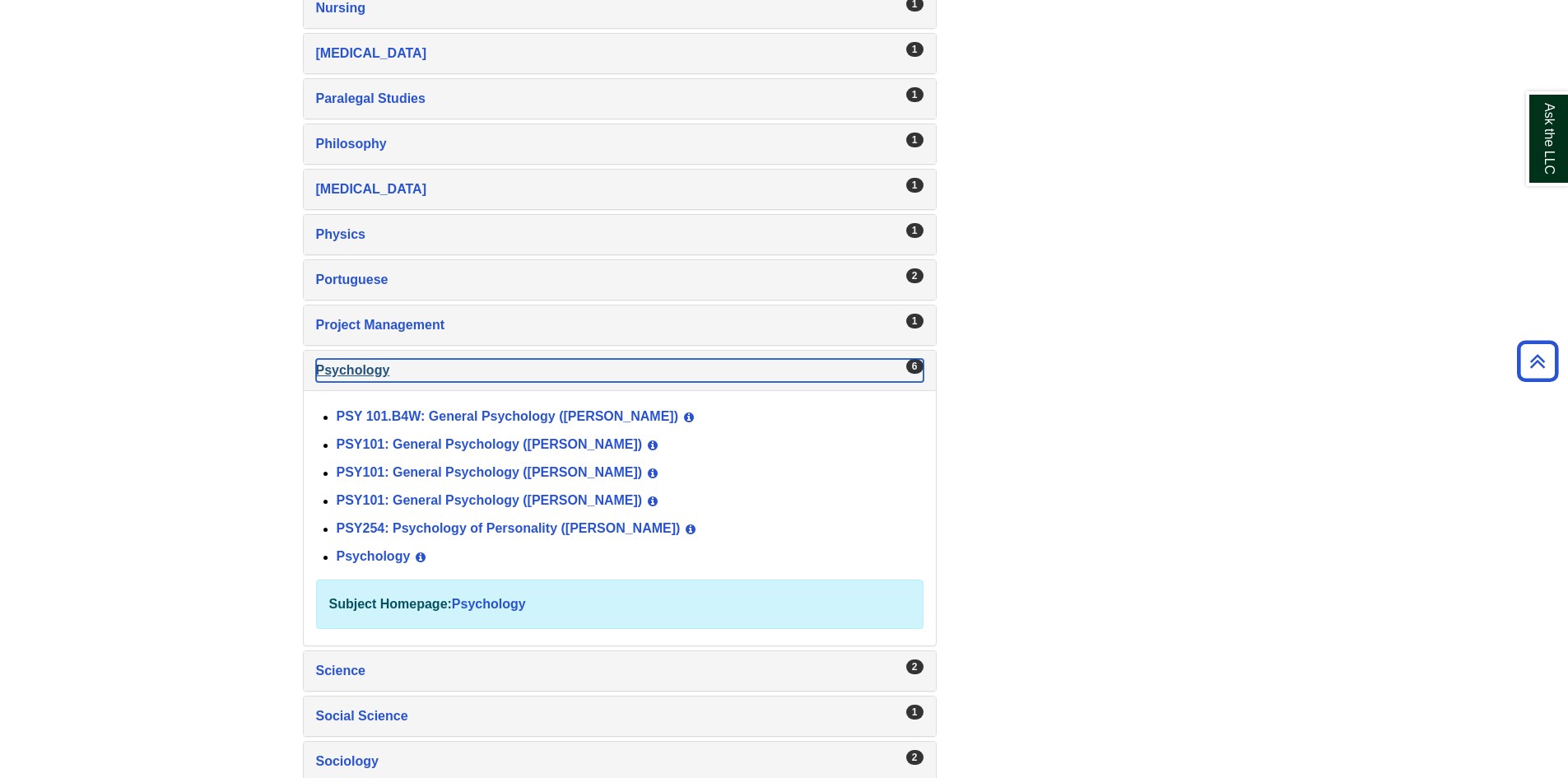
scroll to position [2506, 0]
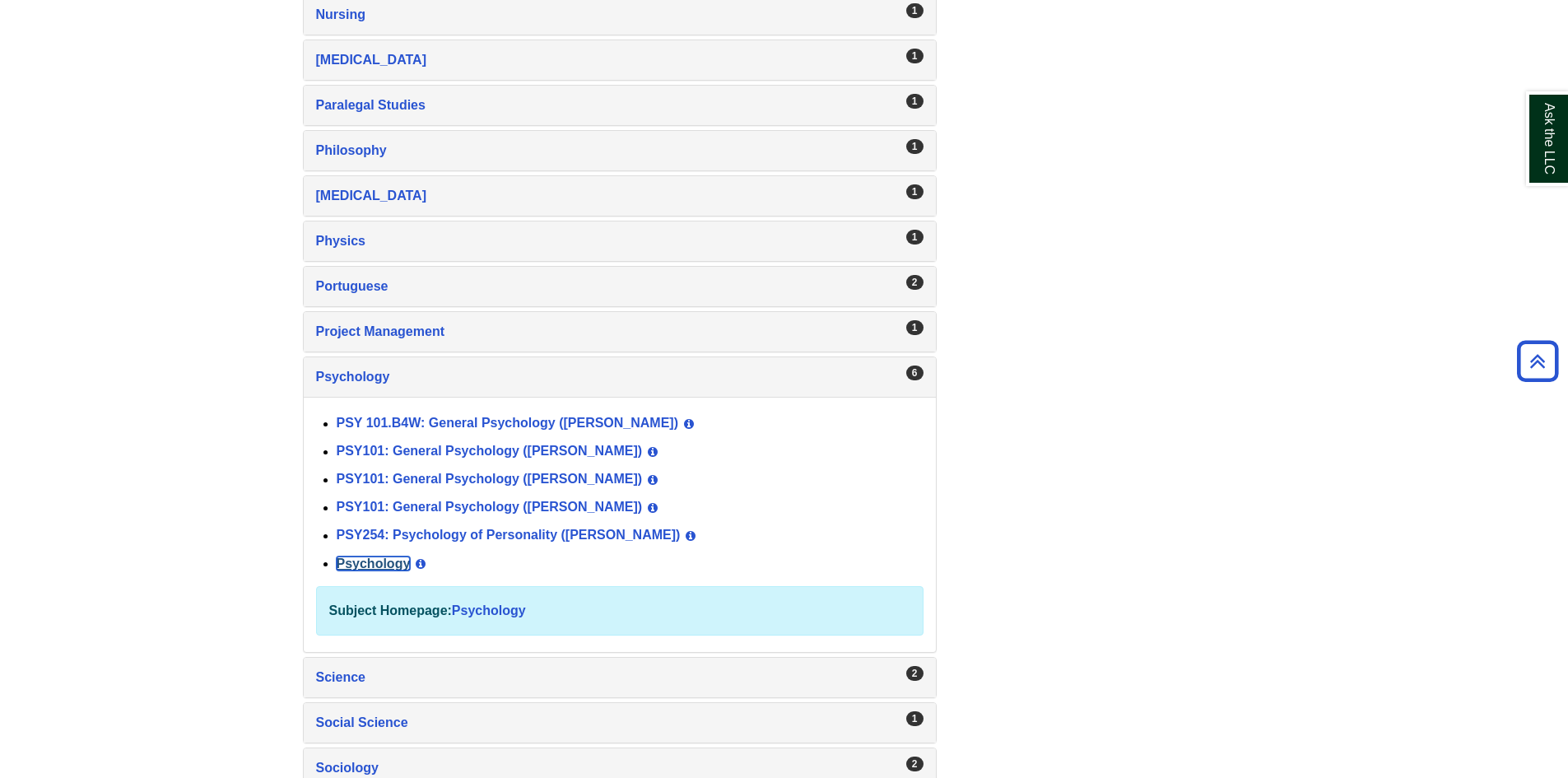
click at [391, 560] on link "Psychology" at bounding box center [373, 564] width 74 height 14
click at [579, 536] on link "PSY254: Psychology of Personality (Devane)" at bounding box center [508, 538] width 344 height 14
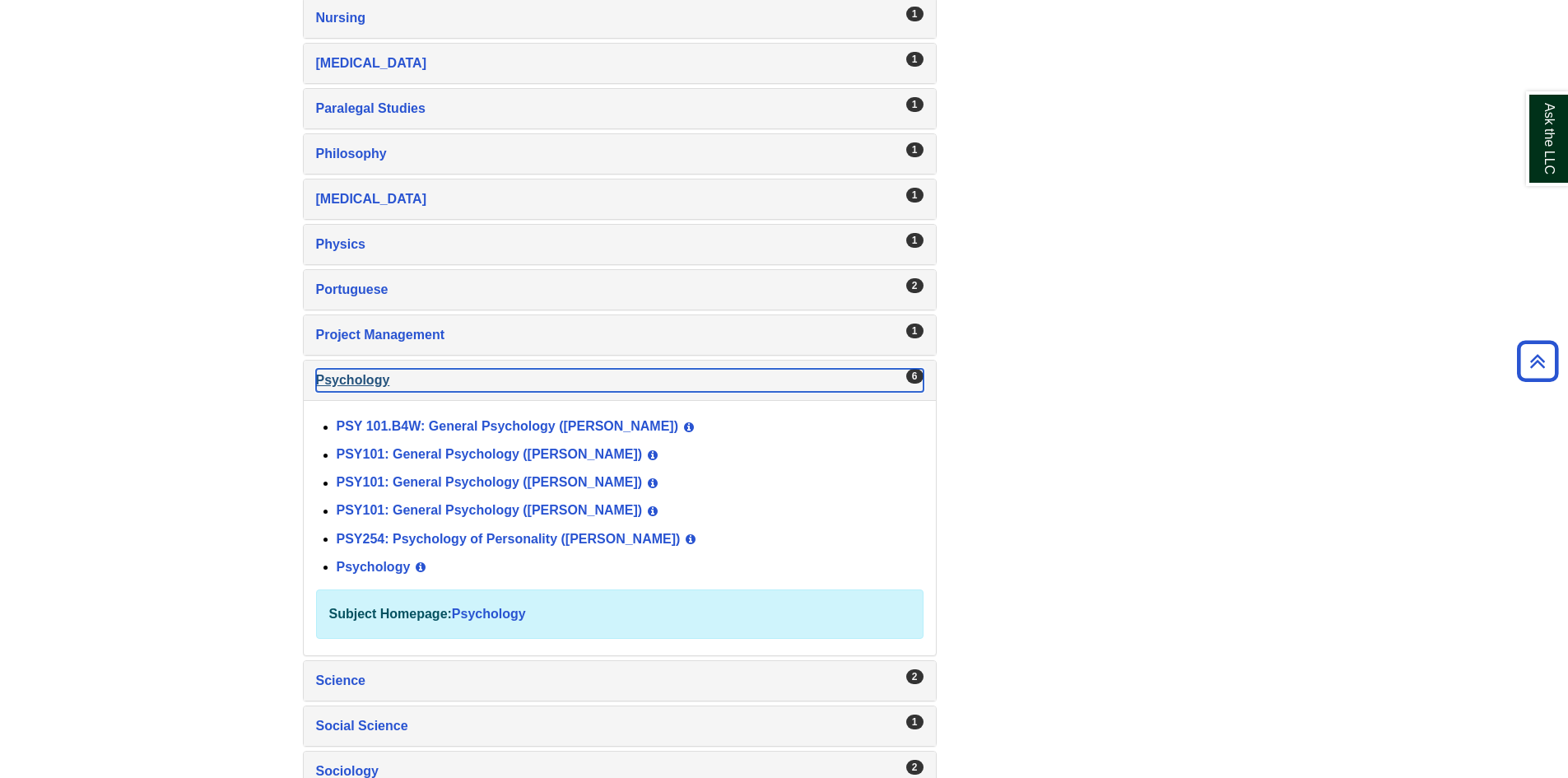
click at [481, 371] on div "Psychology , 6 guides" at bounding box center [619, 380] width 607 height 23
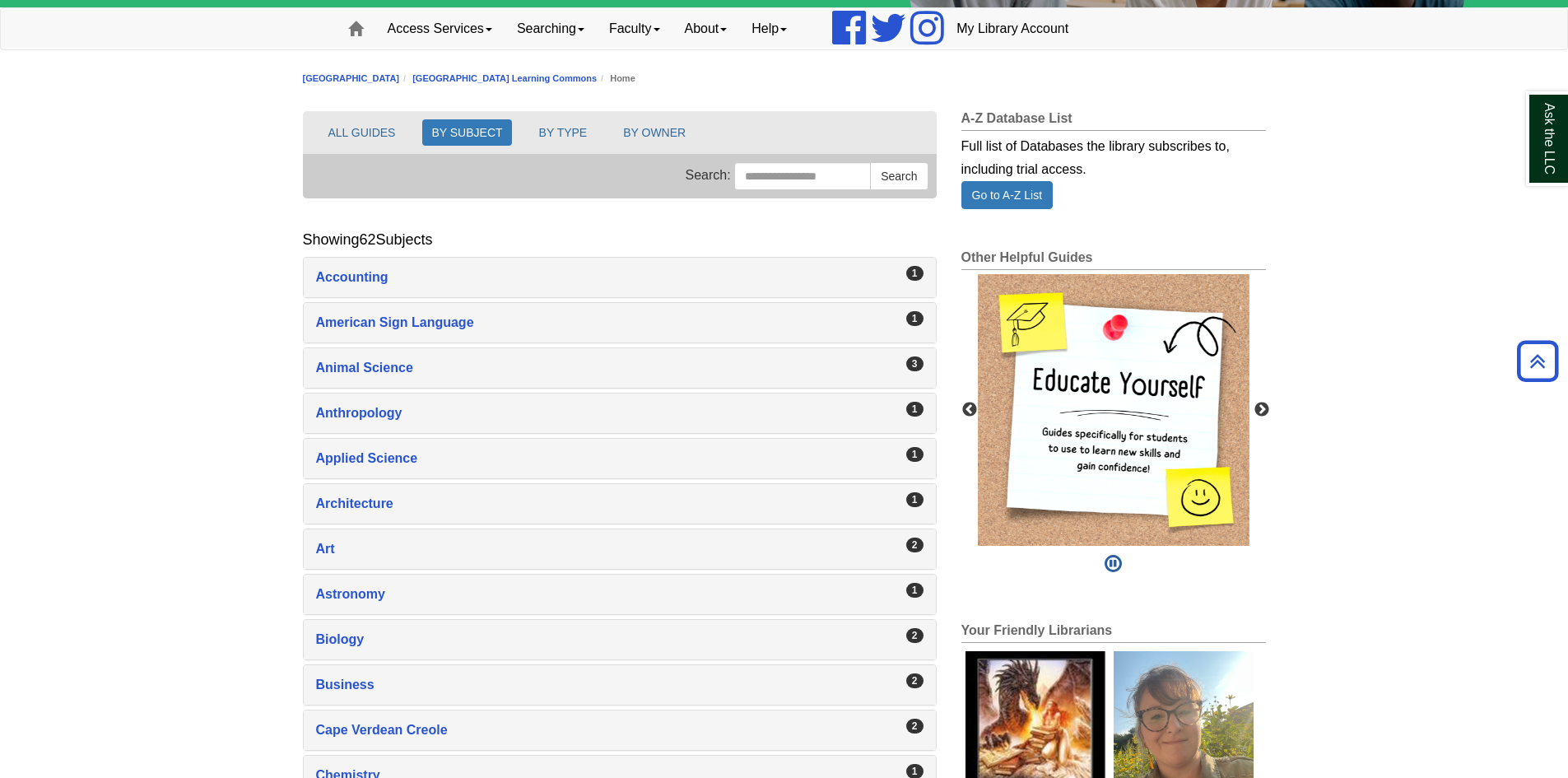
scroll to position [0, 0]
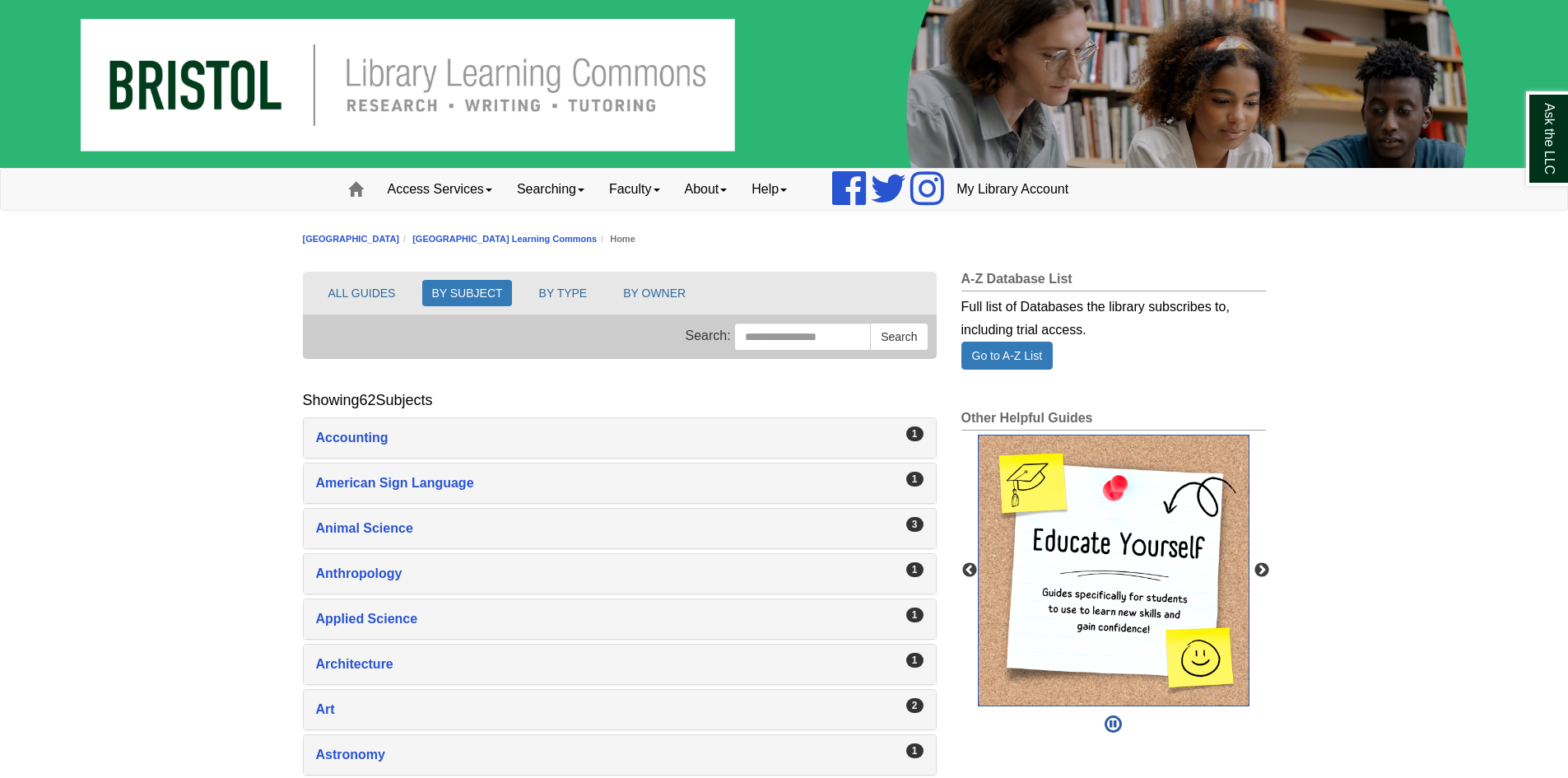
click at [1062, 495] on img "slideshow" at bounding box center [1113, 570] width 272 height 272
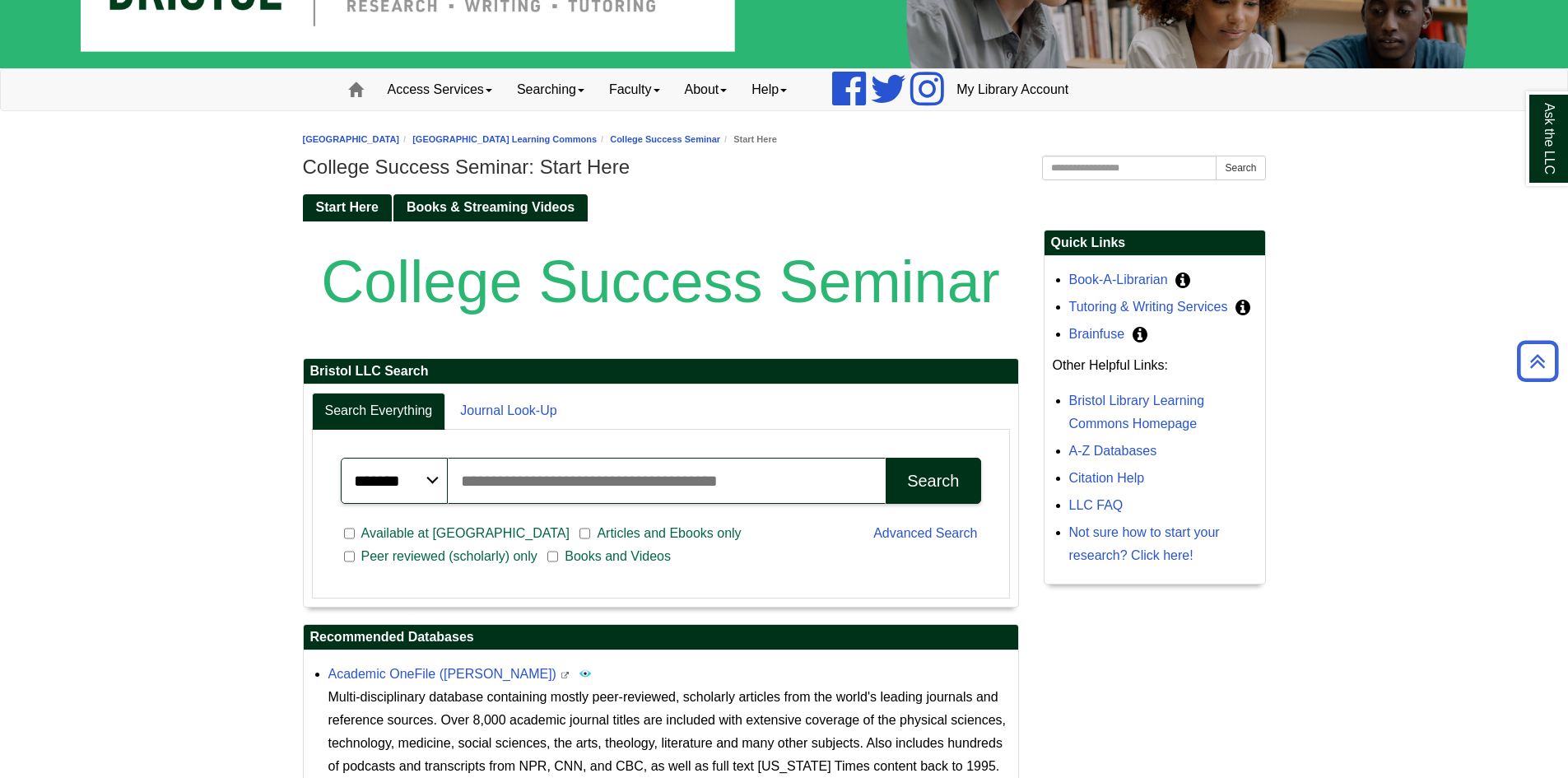
scroll to position [83, 0]
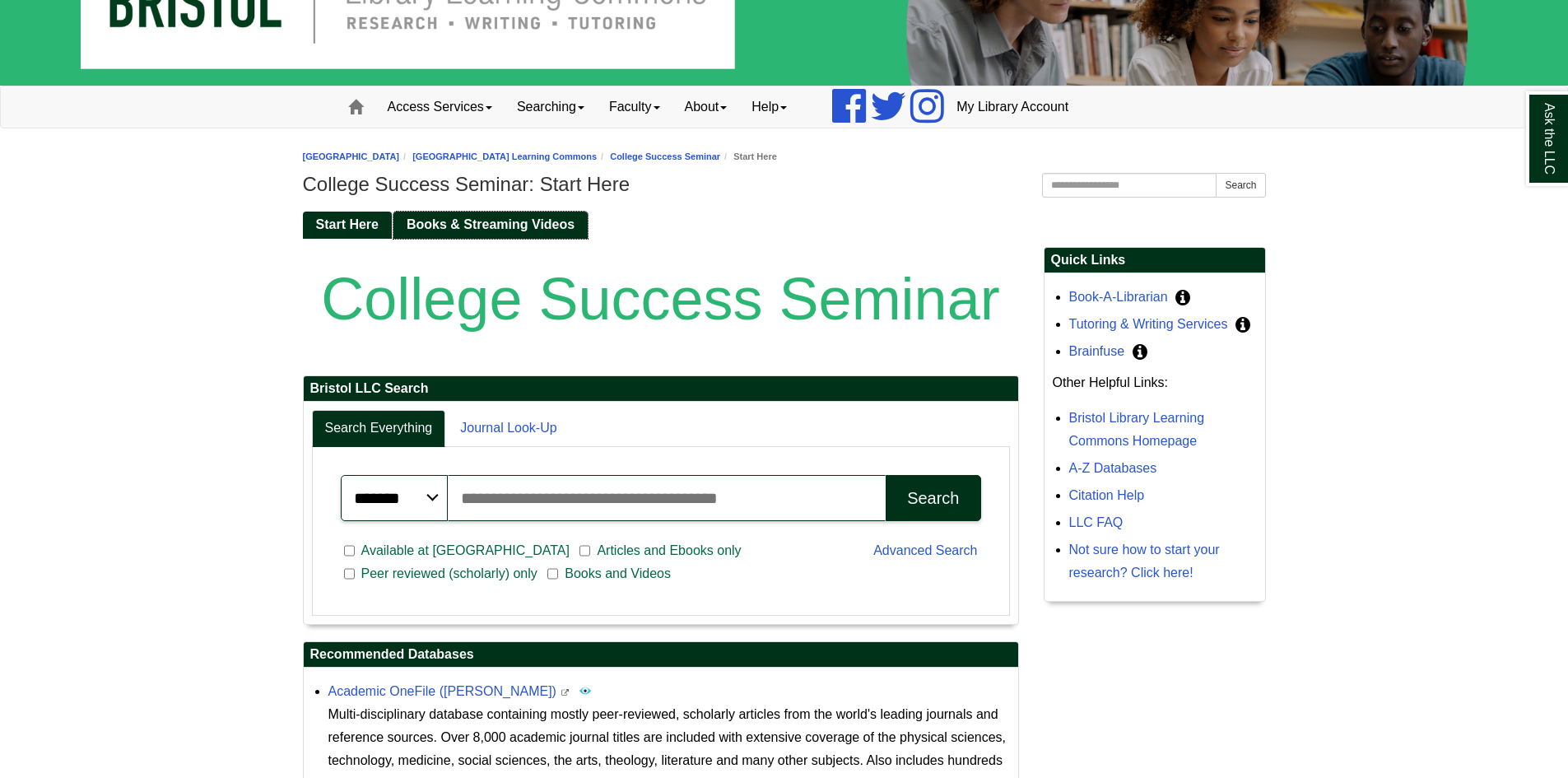
click at [551, 231] on span "Books & Streaming Videos" at bounding box center [490, 224] width 168 height 14
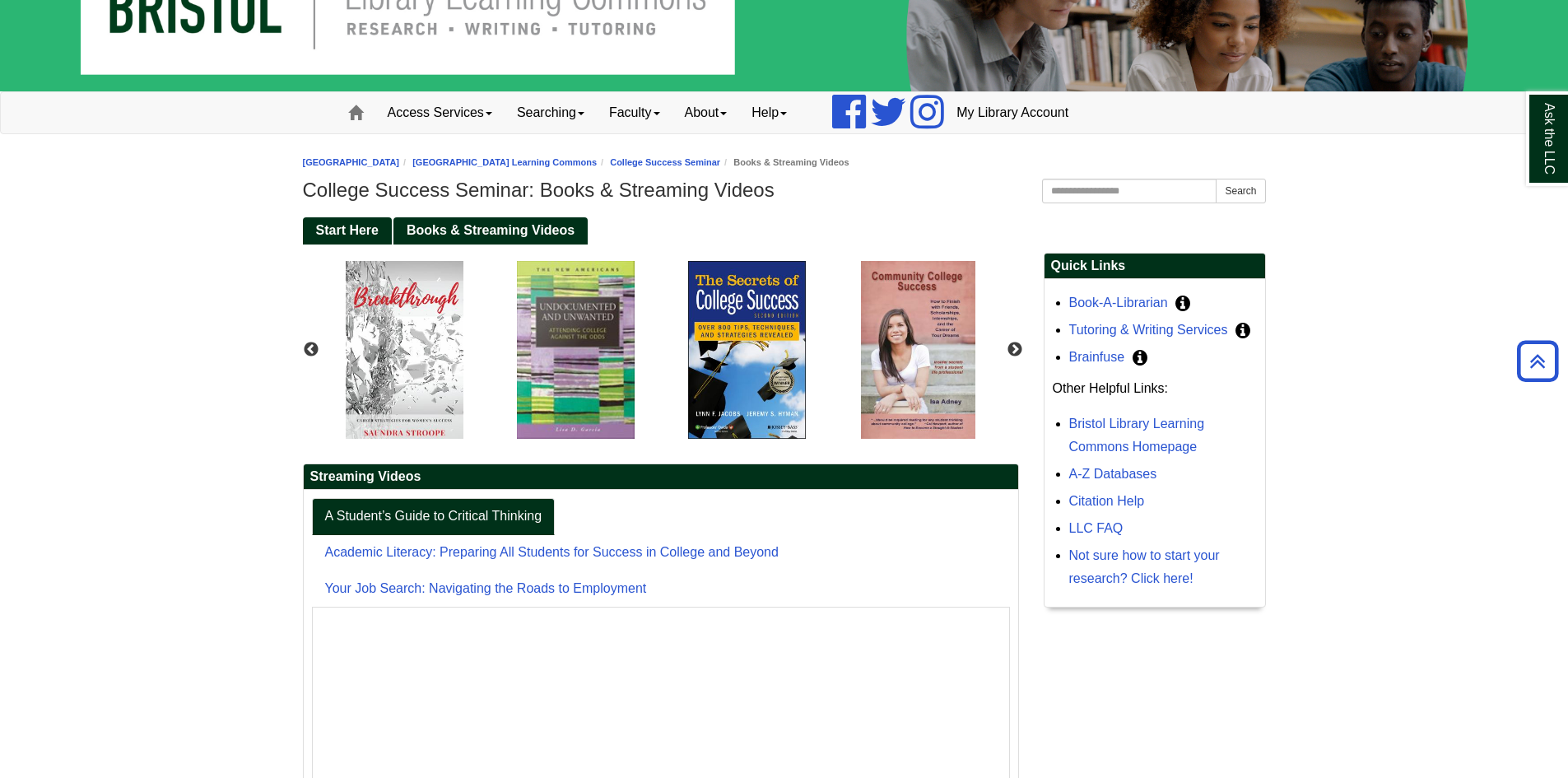
scroll to position [69, 0]
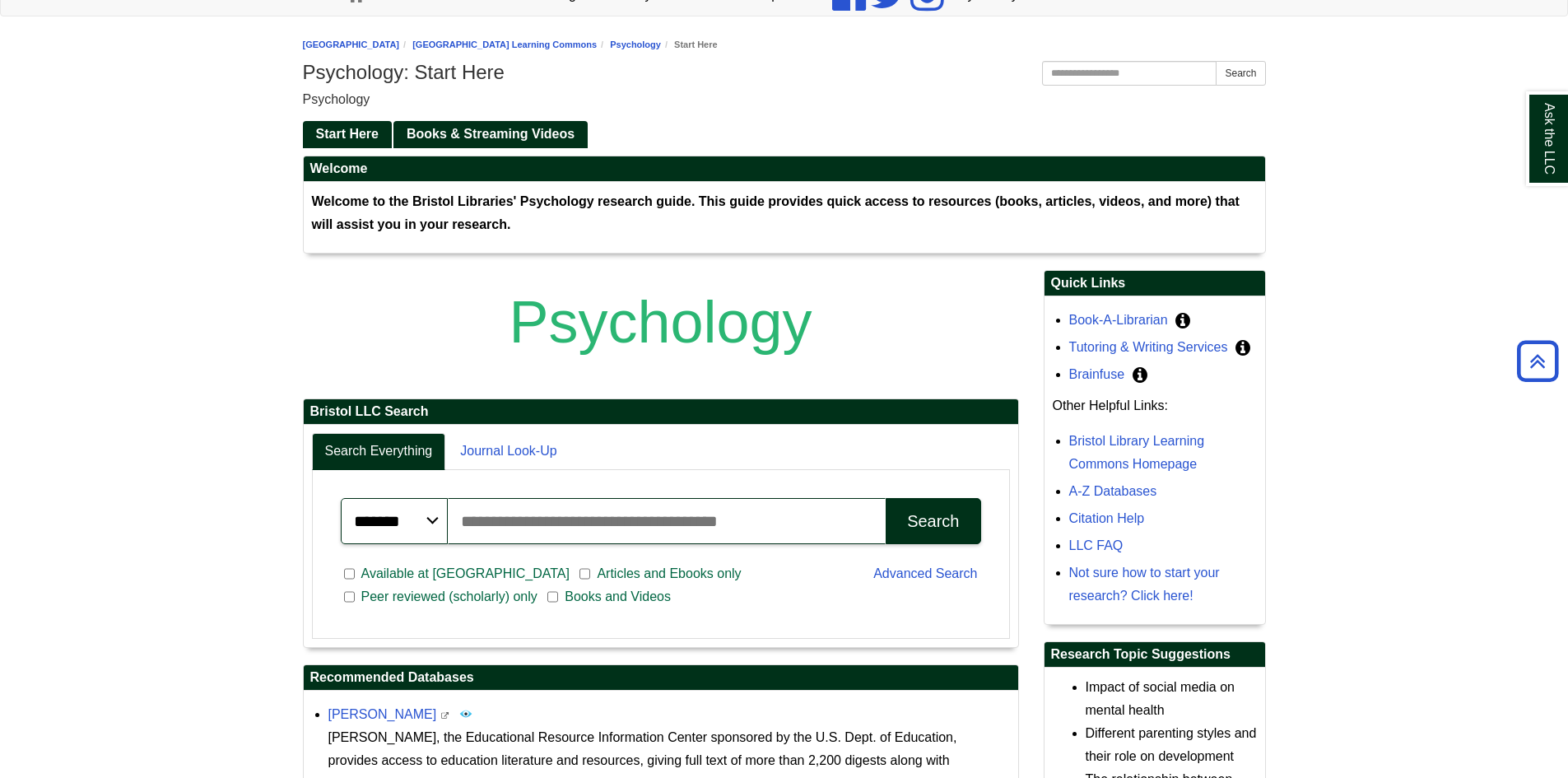
scroll to position [164, 0]
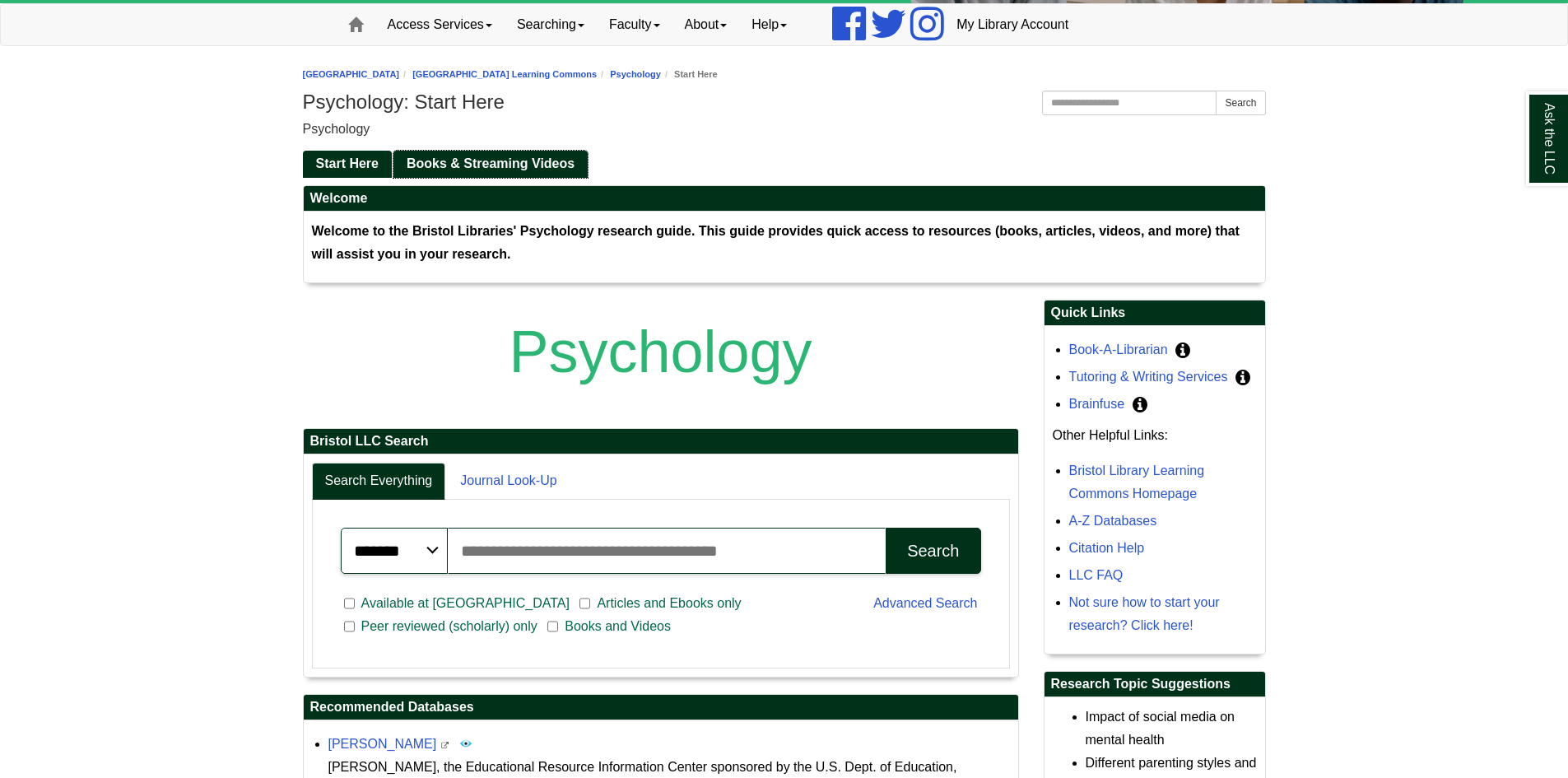
click at [522, 166] on span "Books & Streaming Videos" at bounding box center [490, 163] width 168 height 14
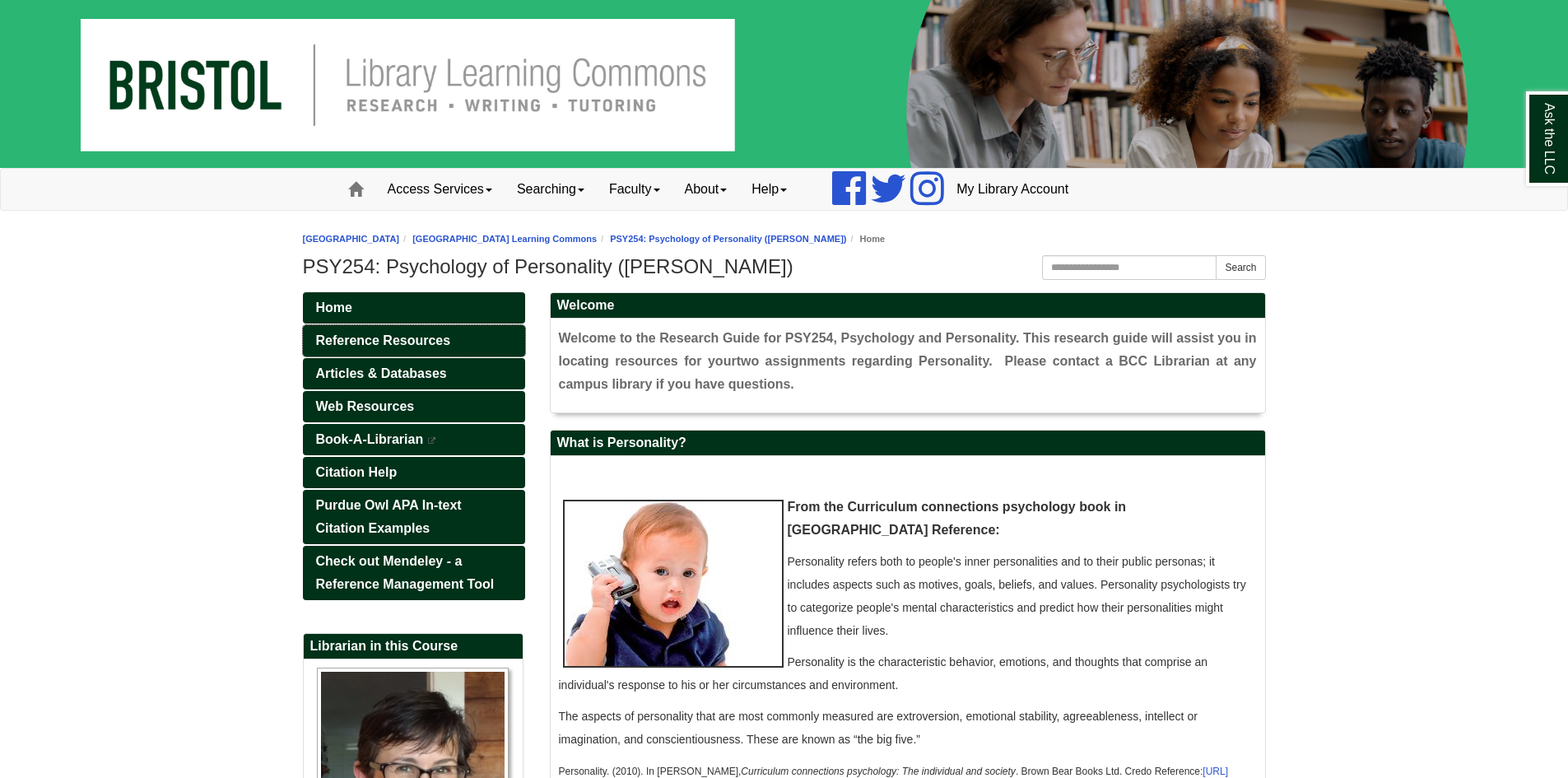
click at [462, 334] on link "Reference Resources" at bounding box center [414, 340] width 222 height 31
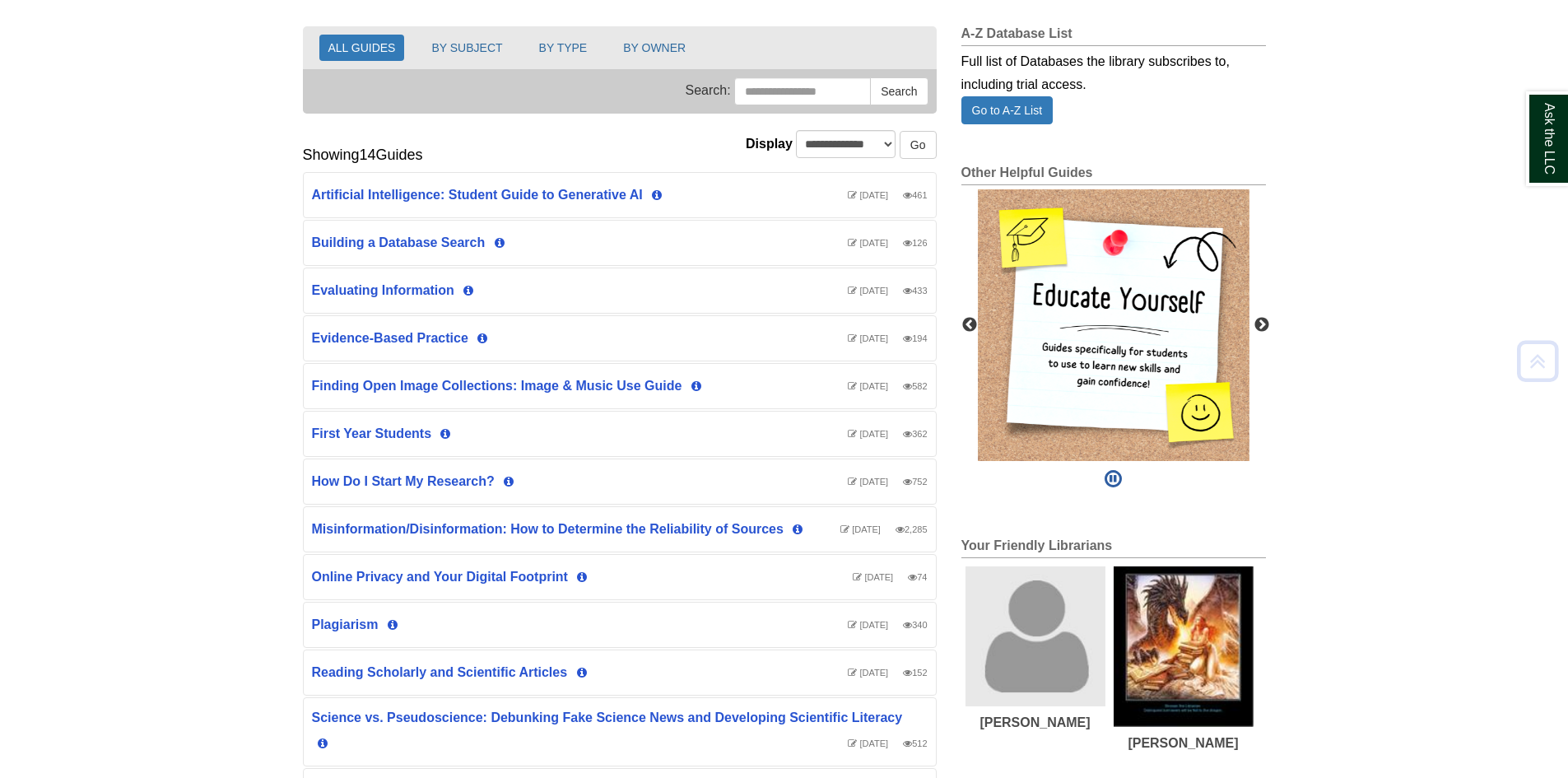
scroll to position [247, 0]
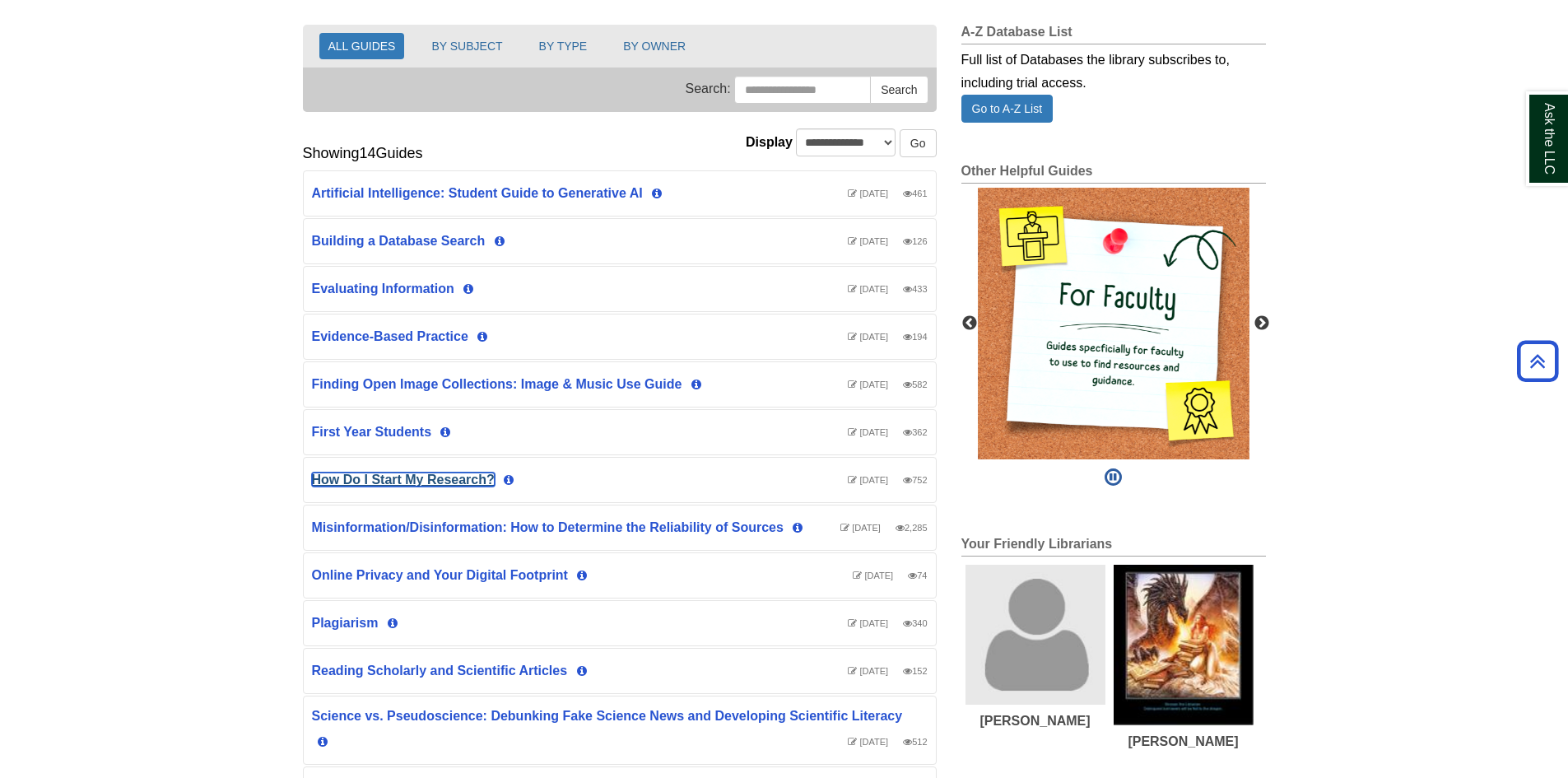
click at [445, 479] on link "How Do I Start My Research?" at bounding box center [404, 480] width 183 height 14
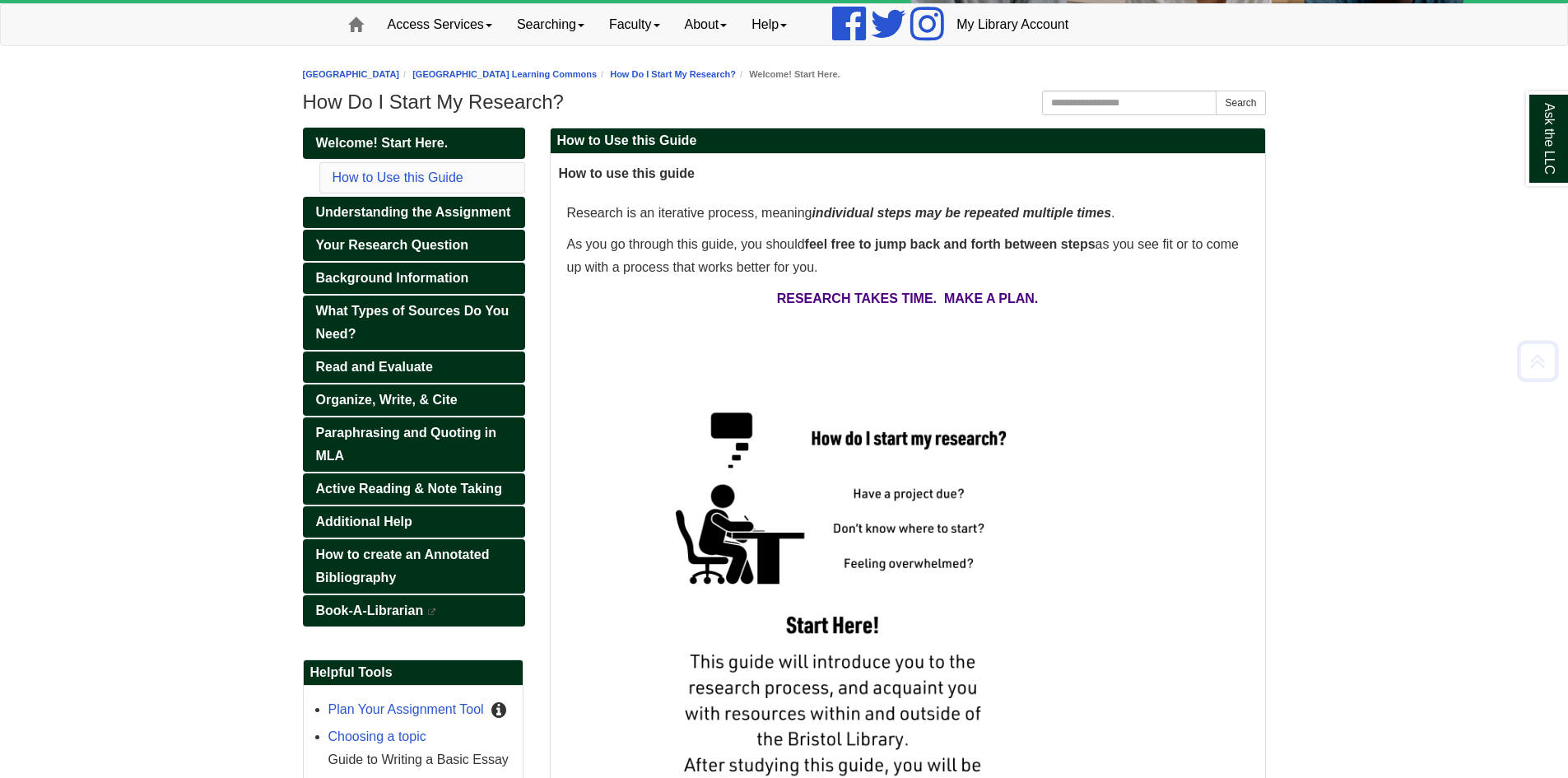
scroll to position [83, 0]
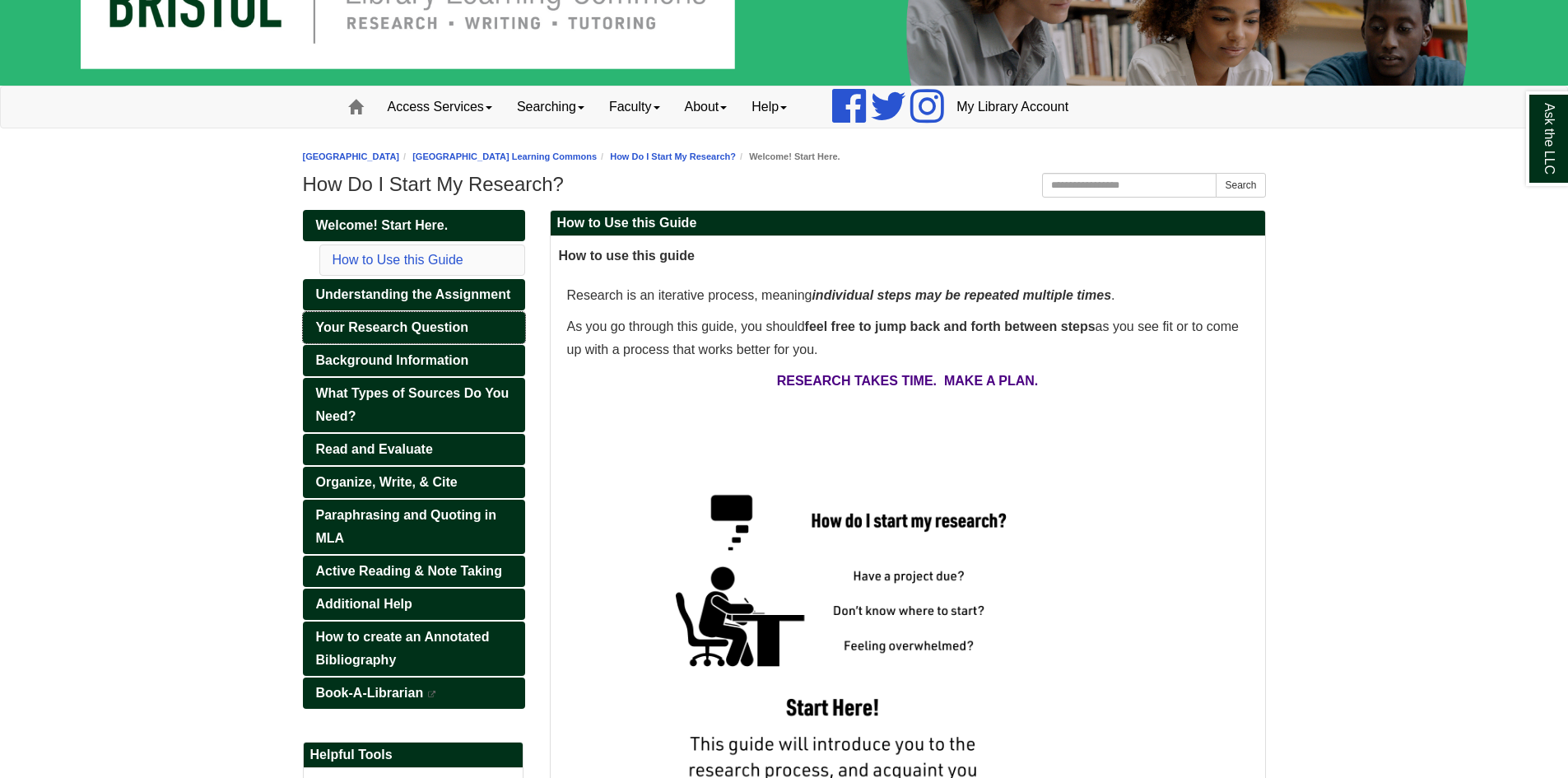
click at [442, 326] on span "Your Research Question" at bounding box center [392, 328] width 153 height 14
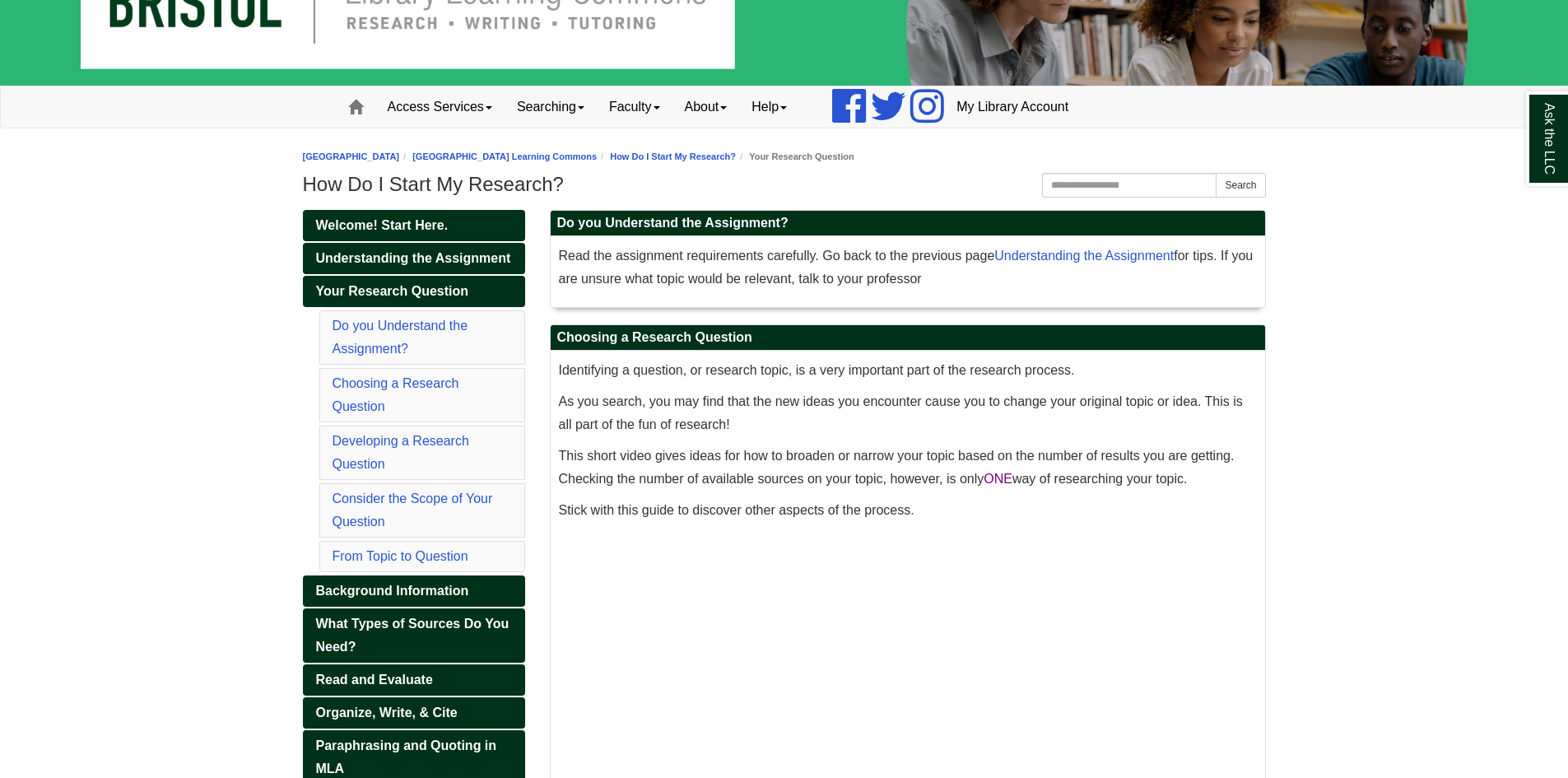
scroll to position [329, 0]
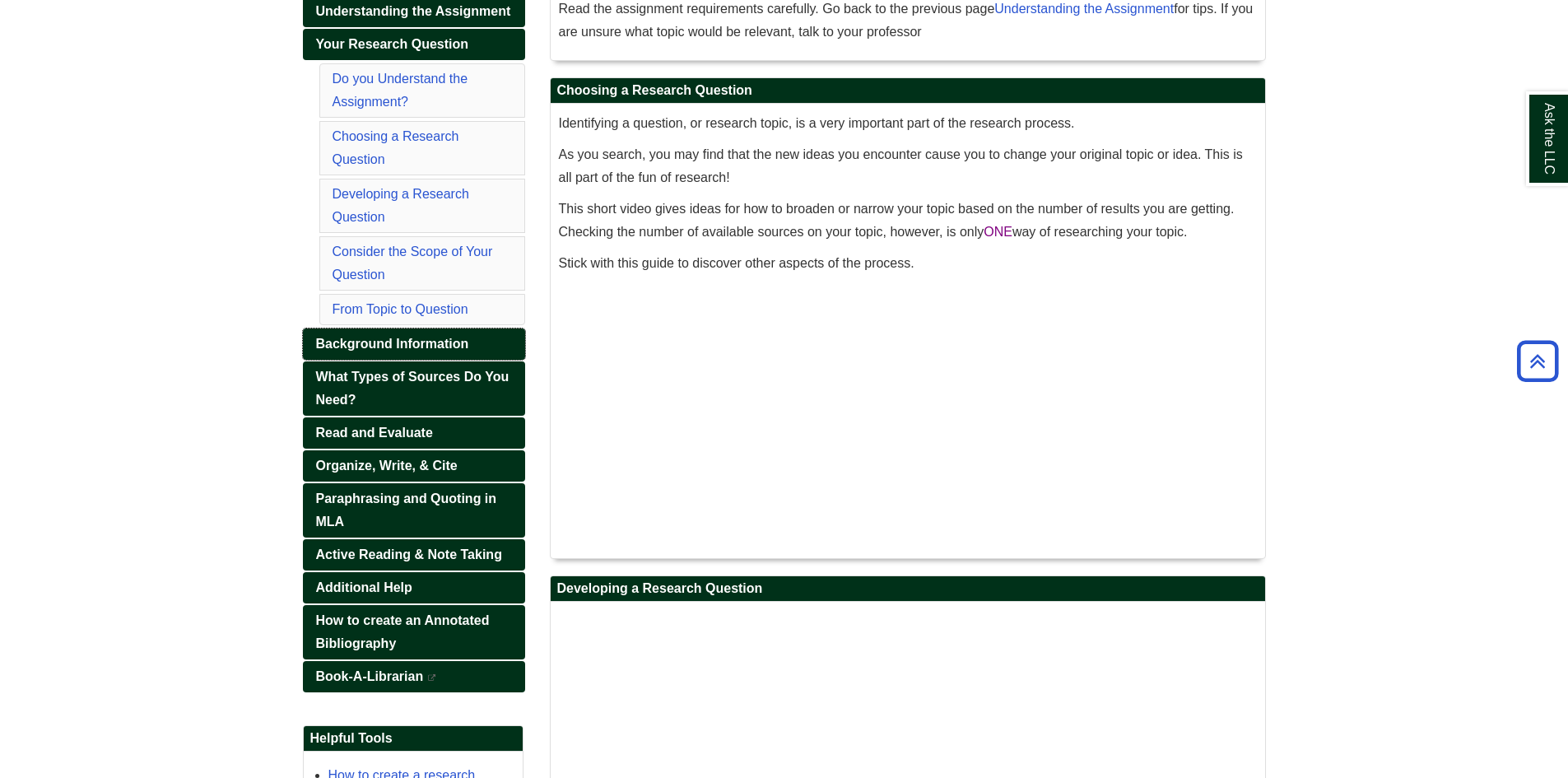
click at [457, 340] on span "Background Information" at bounding box center [392, 344] width 153 height 14
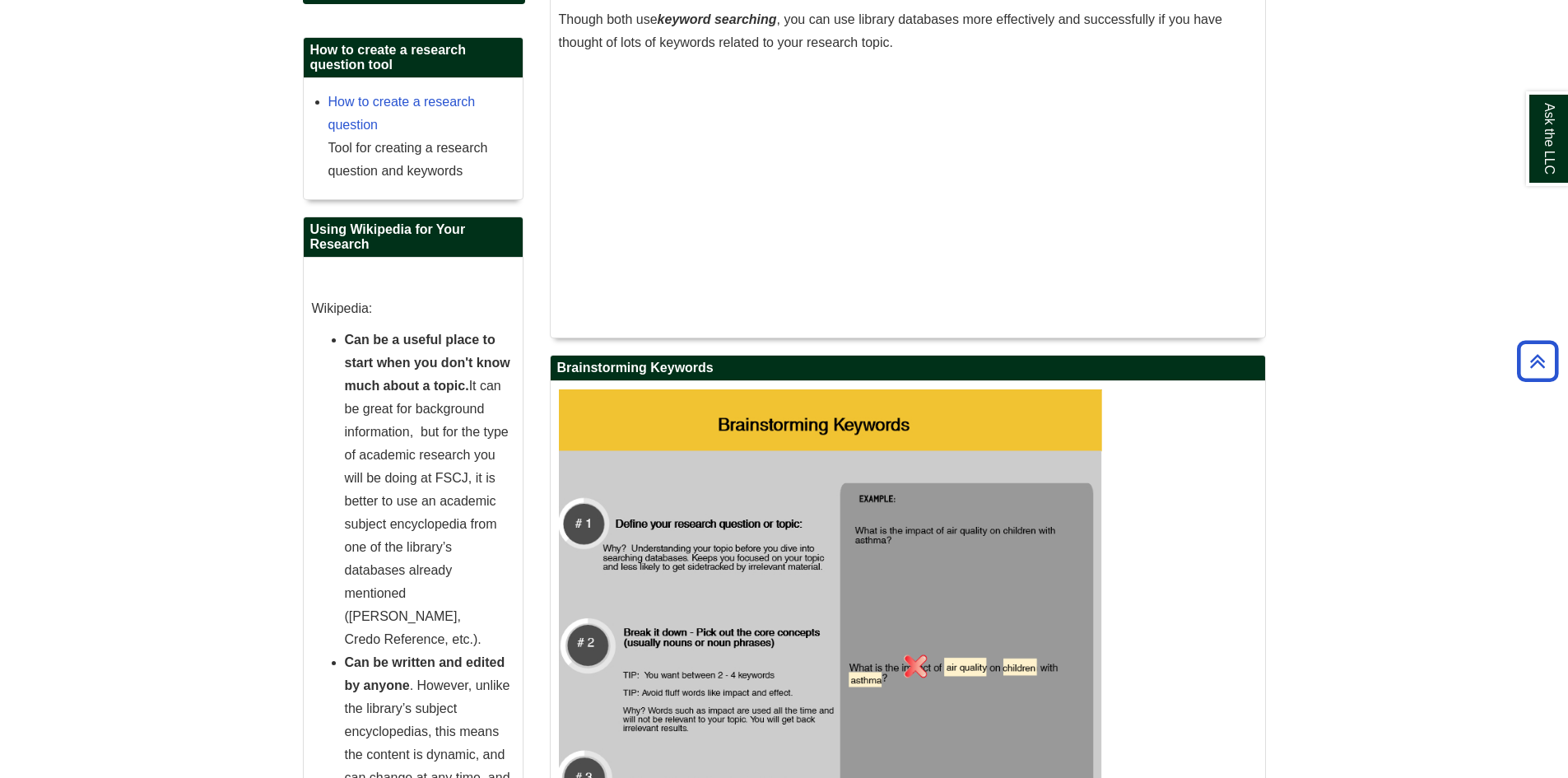
scroll to position [905, 0]
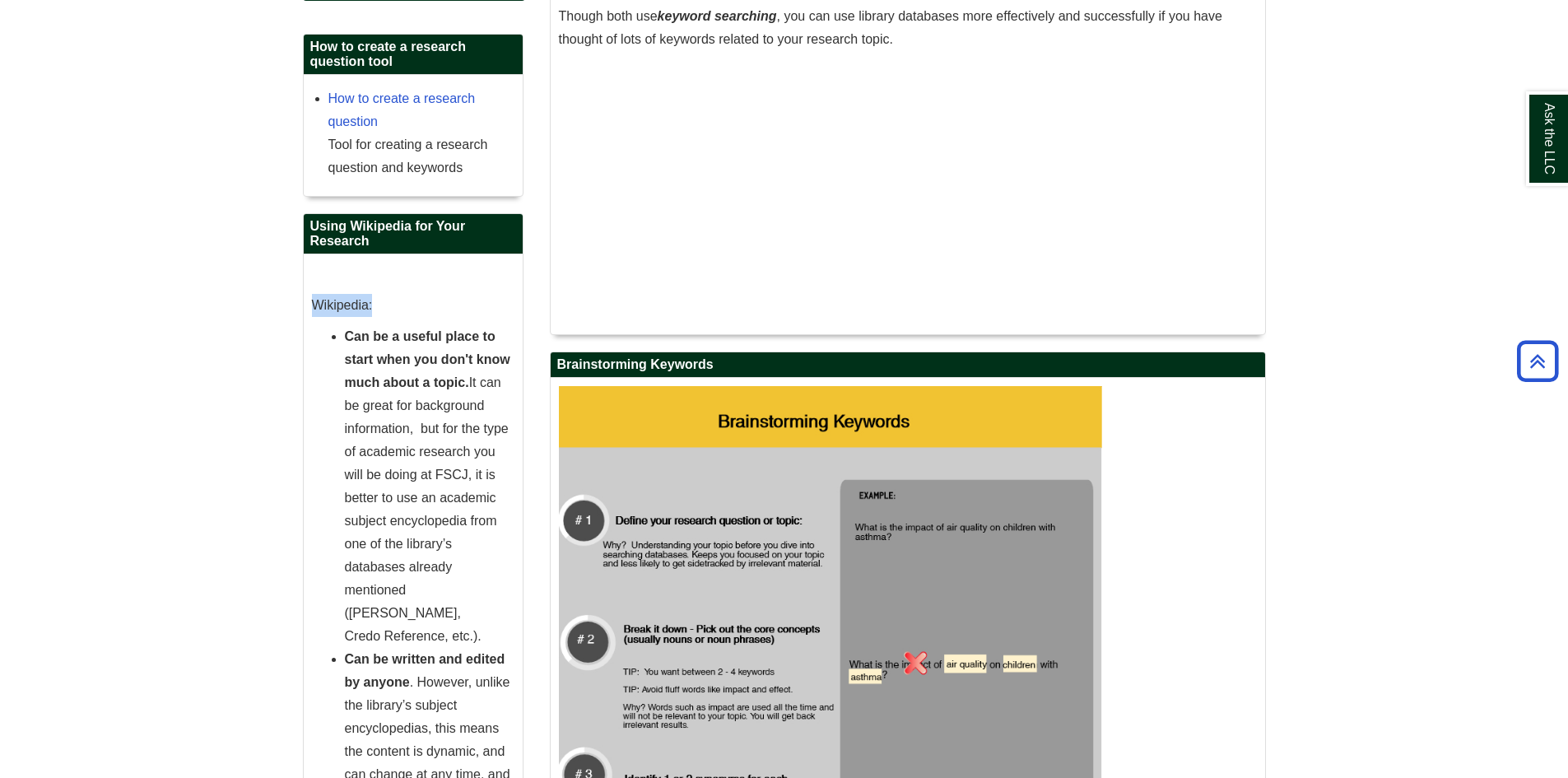
drag, startPoint x: 315, startPoint y: 302, endPoint x: 387, endPoint y: 311, distance: 72.6
click at [387, 311] on p "Wikipedia:" at bounding box center [414, 306] width 203 height 23
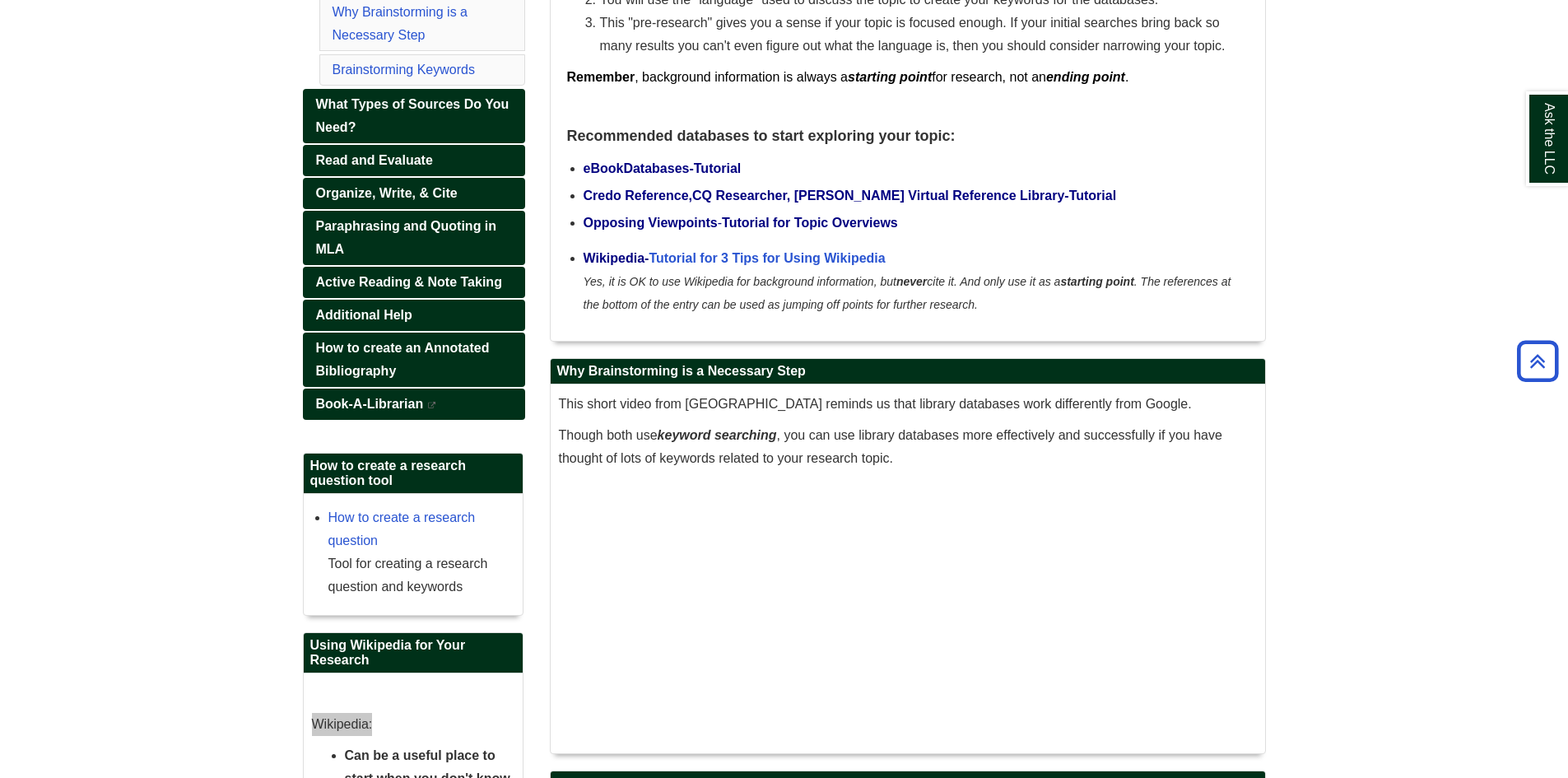
scroll to position [247, 0]
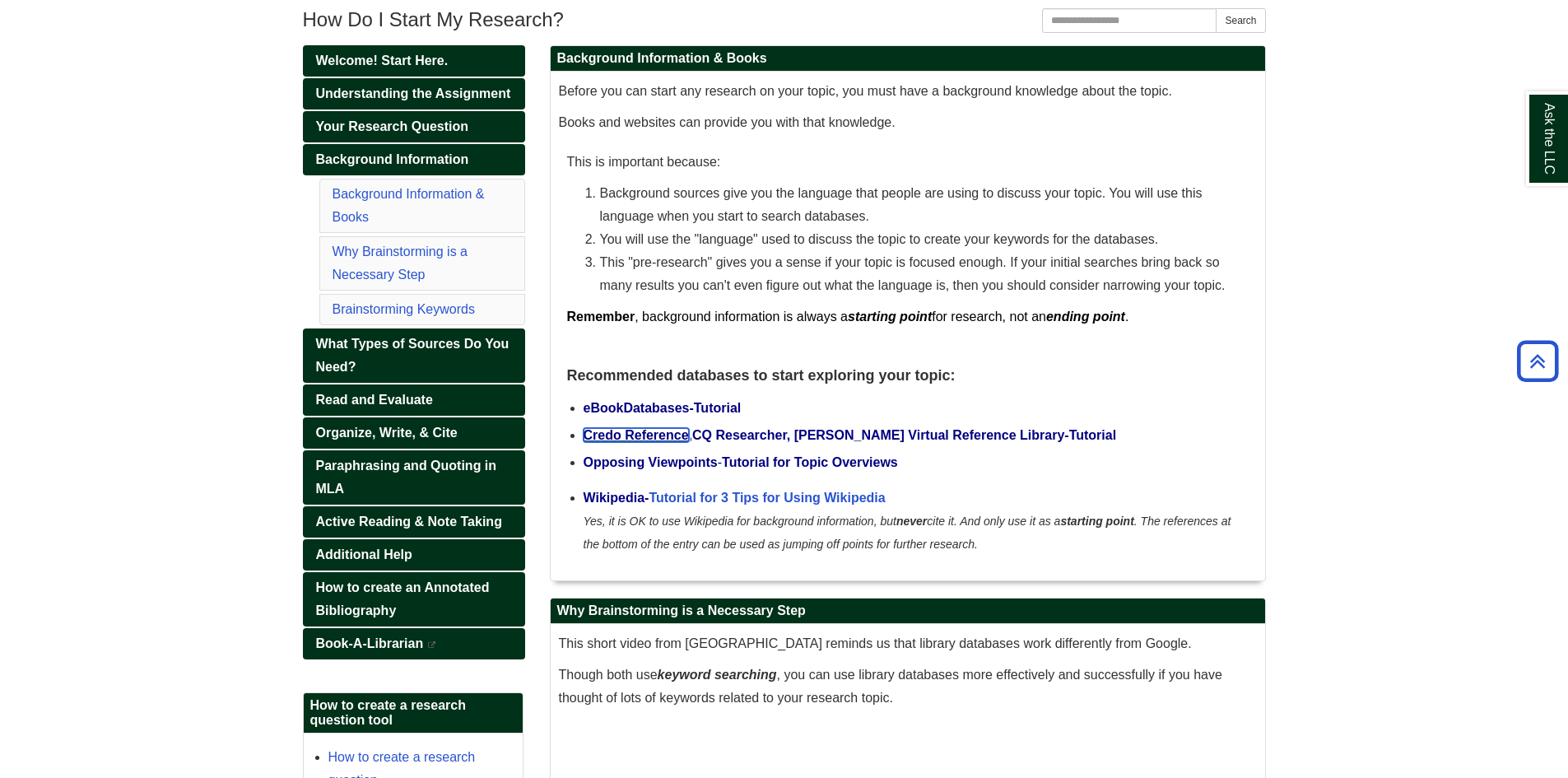
click at [652, 435] on span "Credo Reference" at bounding box center [635, 435] width 105 height 14
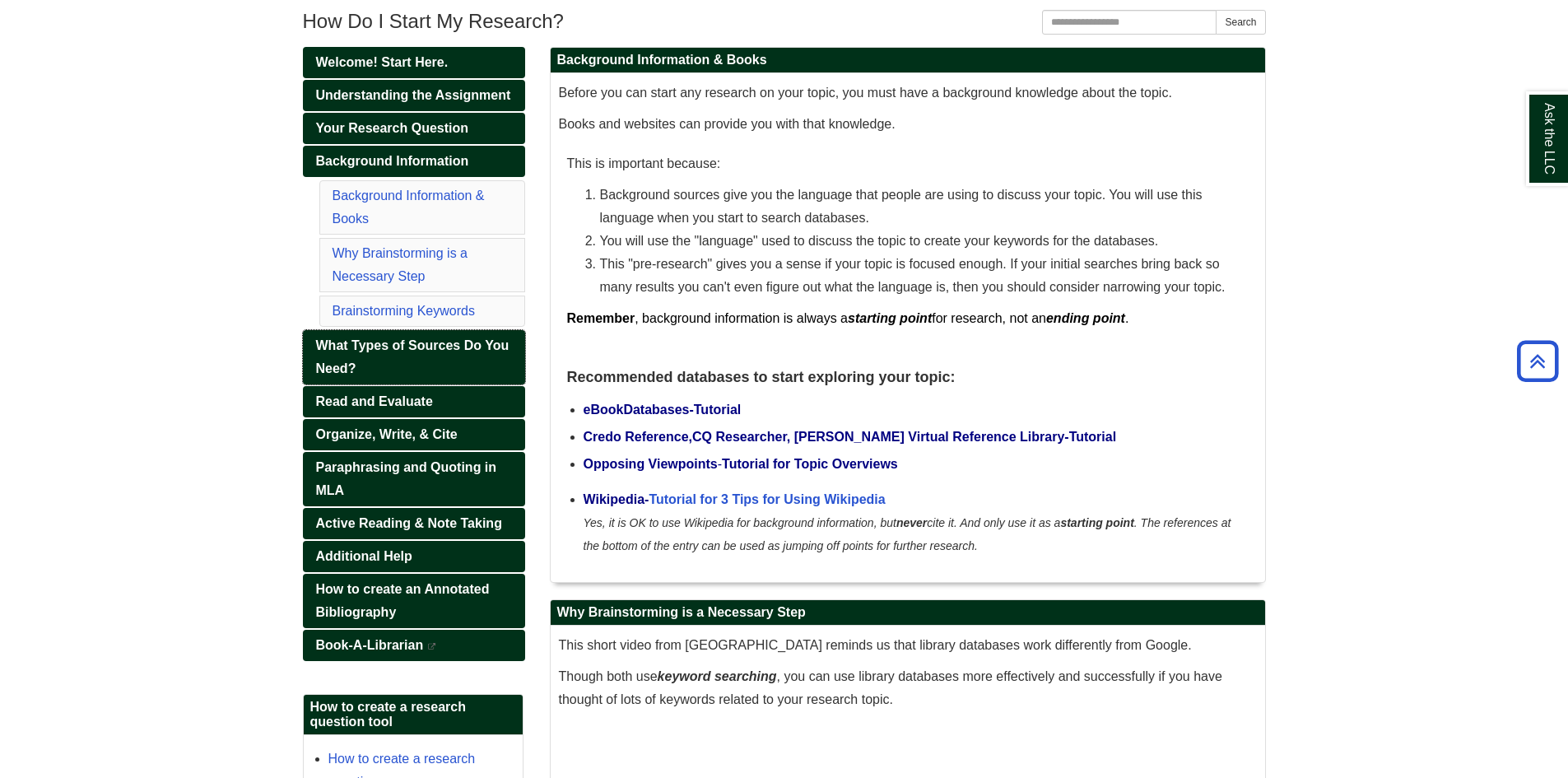
click at [411, 344] on span "What Types of Sources Do You Need?" at bounding box center [413, 356] width 194 height 37
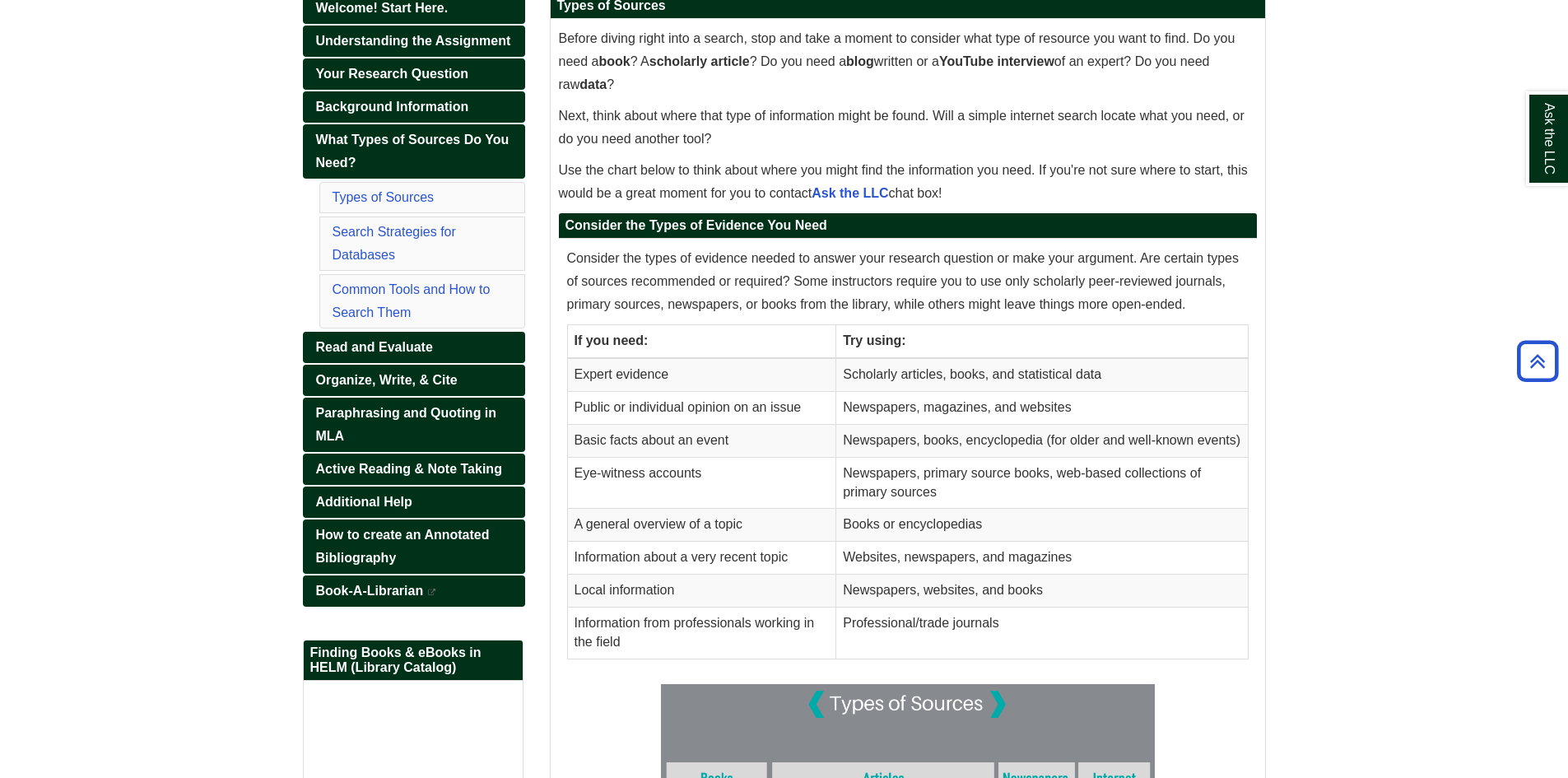
scroll to position [329, 0]
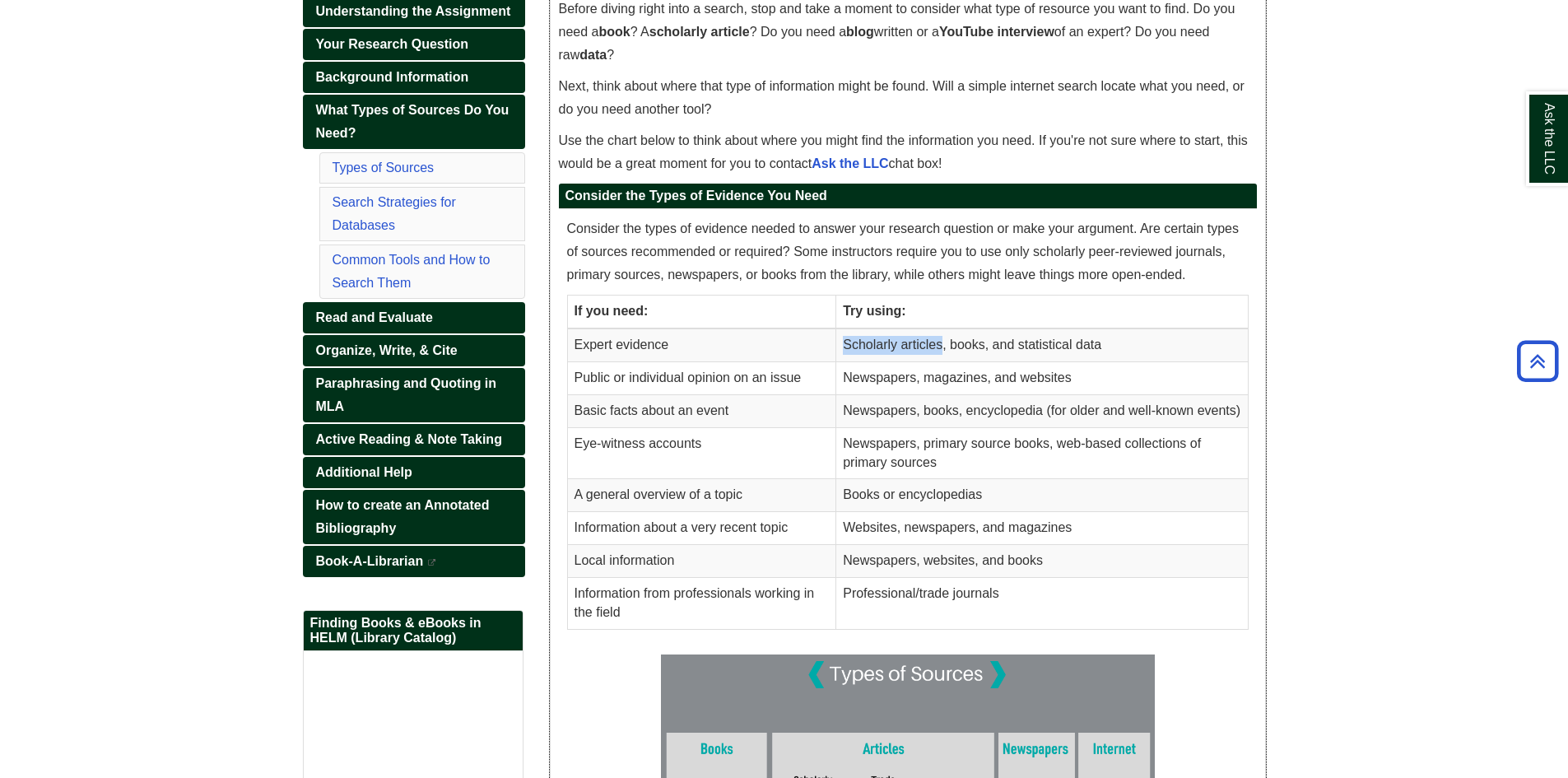
drag, startPoint x: 847, startPoint y: 348, endPoint x: 942, endPoint y: 352, distance: 95.1
click at [942, 352] on span "Scholarly articles, books, and statistical data" at bounding box center [971, 345] width 258 height 14
click at [1212, 370] on td "Newspapers, magazines, and websites" at bounding box center [1041, 379] width 412 height 33
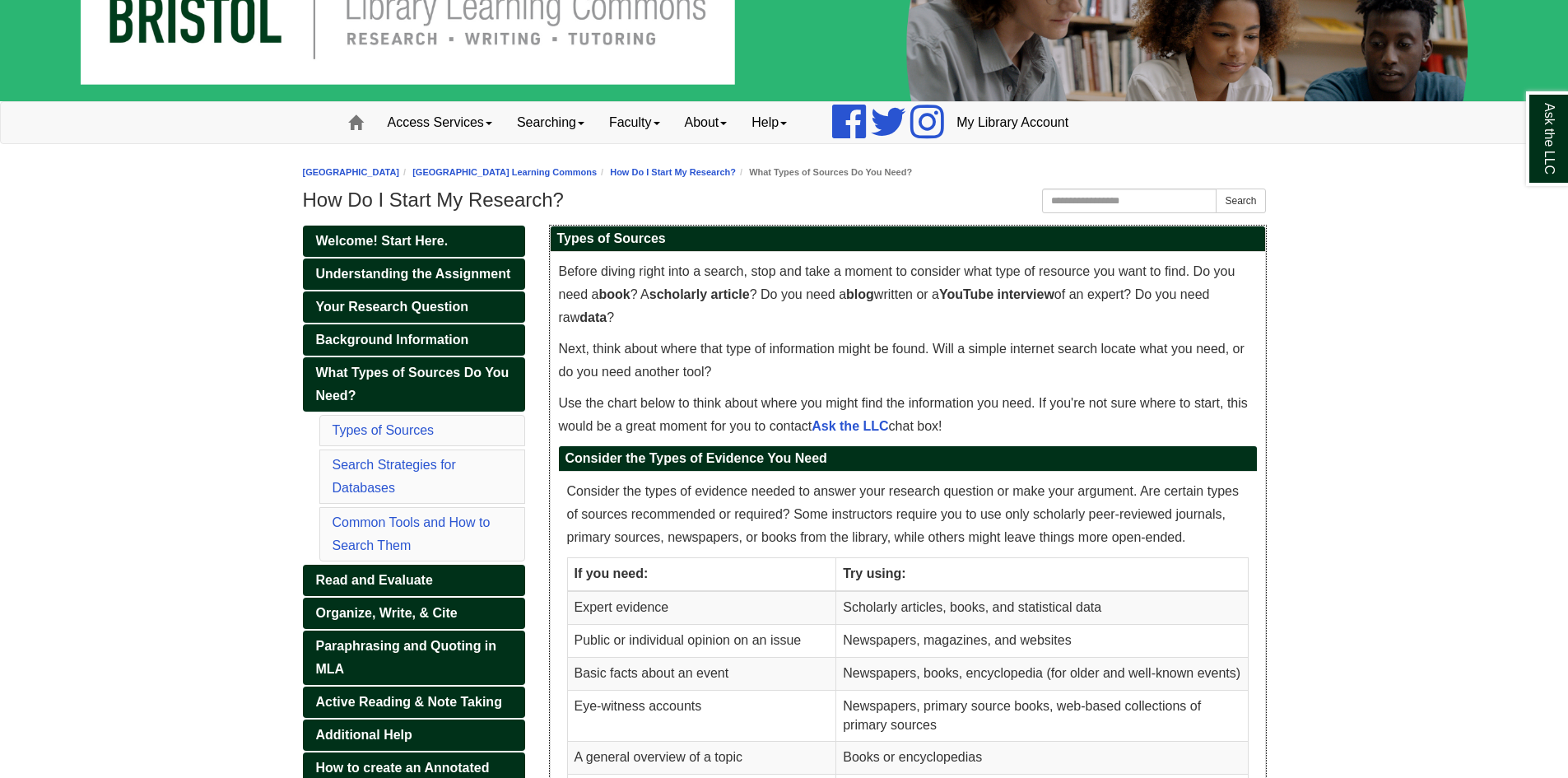
scroll to position [0, 0]
